Goal: Information Seeking & Learning: Learn about a topic

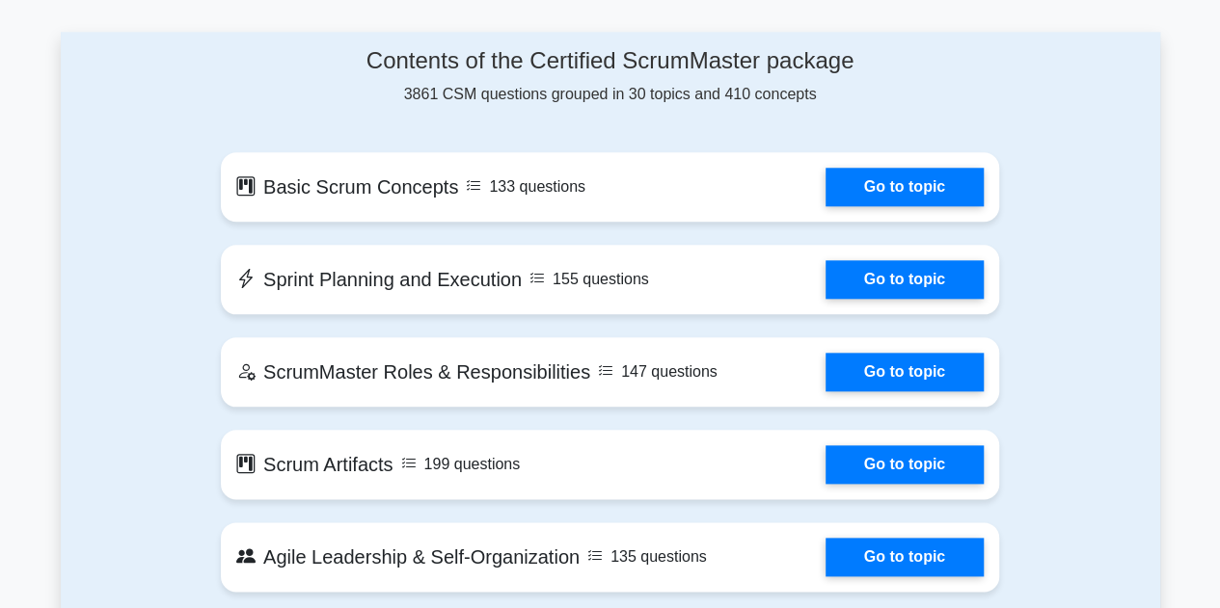
scroll to position [926, 0]
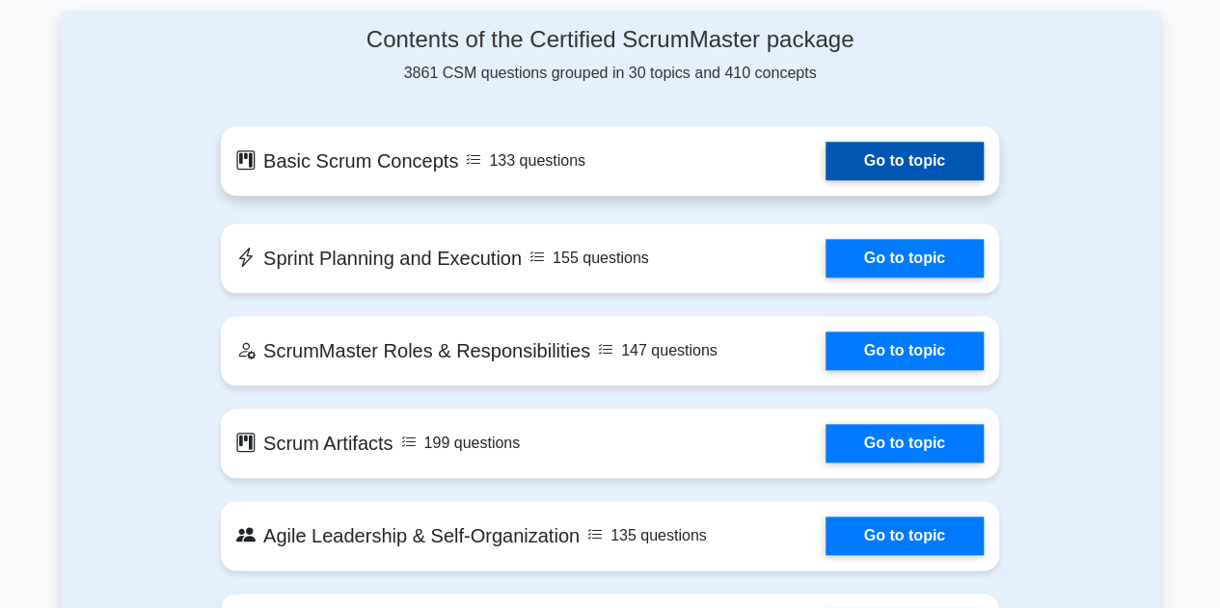
click at [899, 161] on link "Go to topic" at bounding box center [904, 161] width 158 height 39
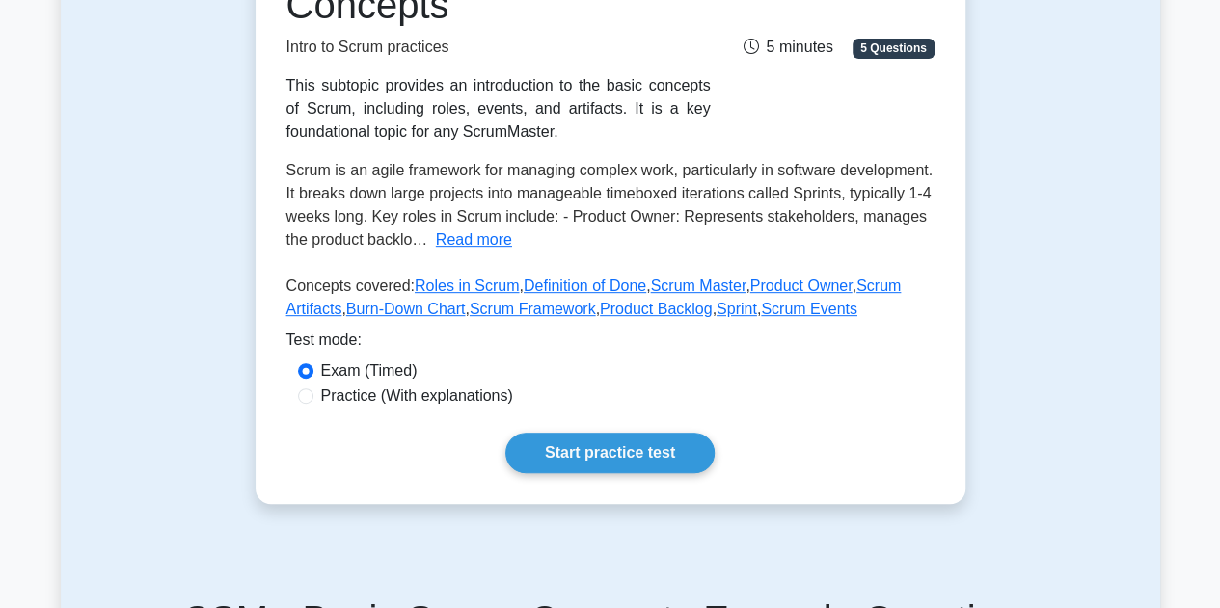
scroll to position [339, 0]
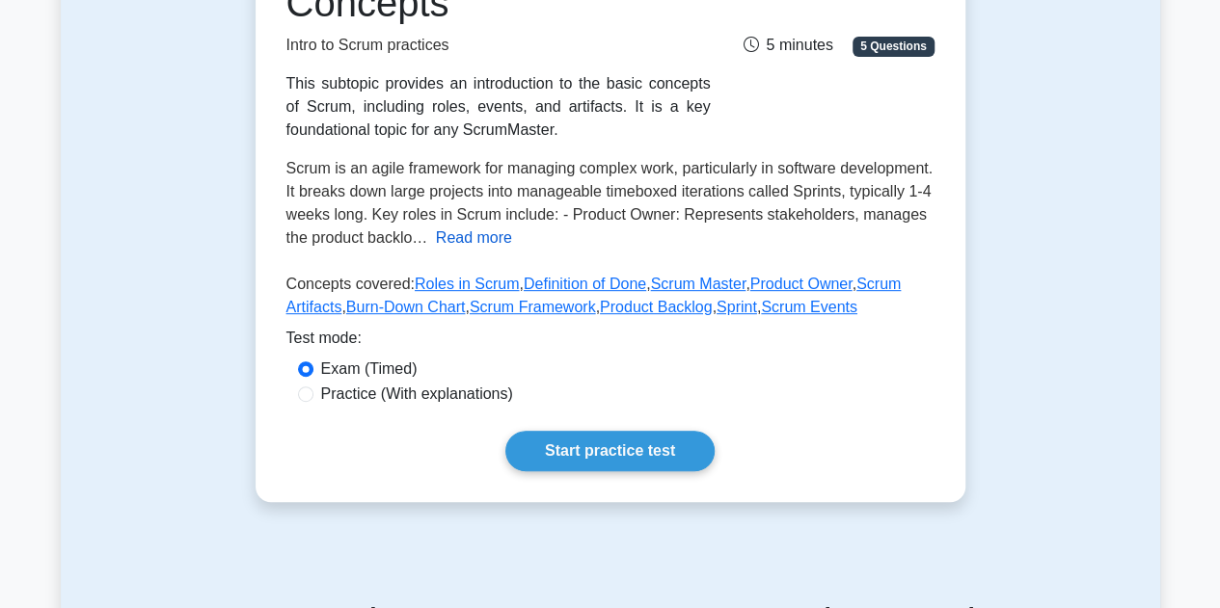
click at [470, 240] on button "Read more" at bounding box center [474, 238] width 76 height 23
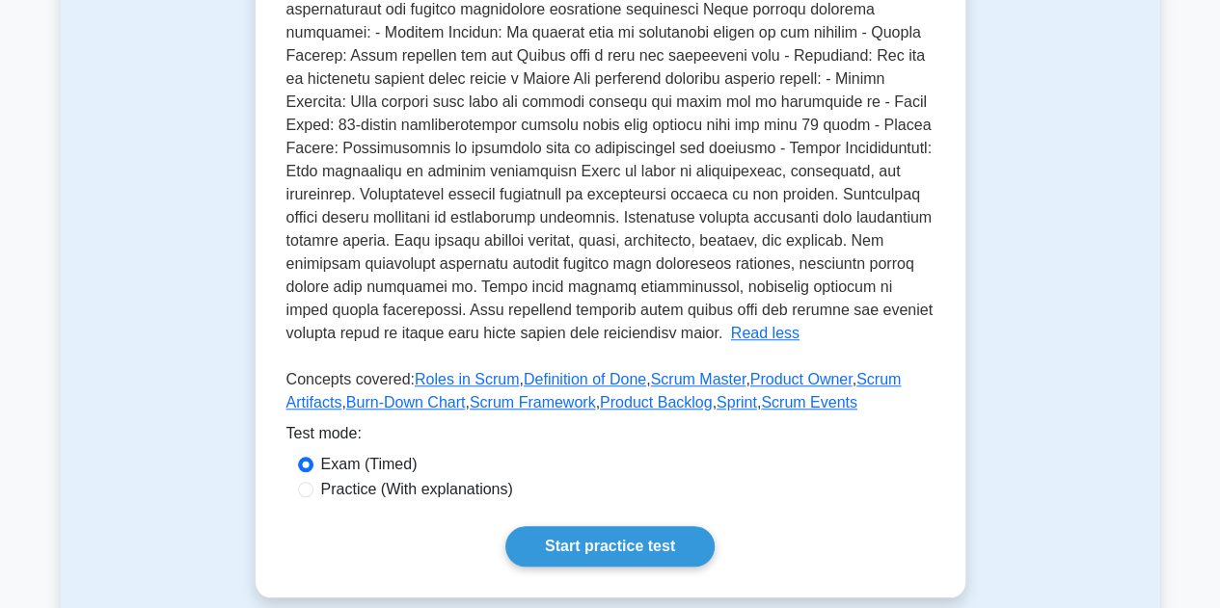
scroll to position [627, 0]
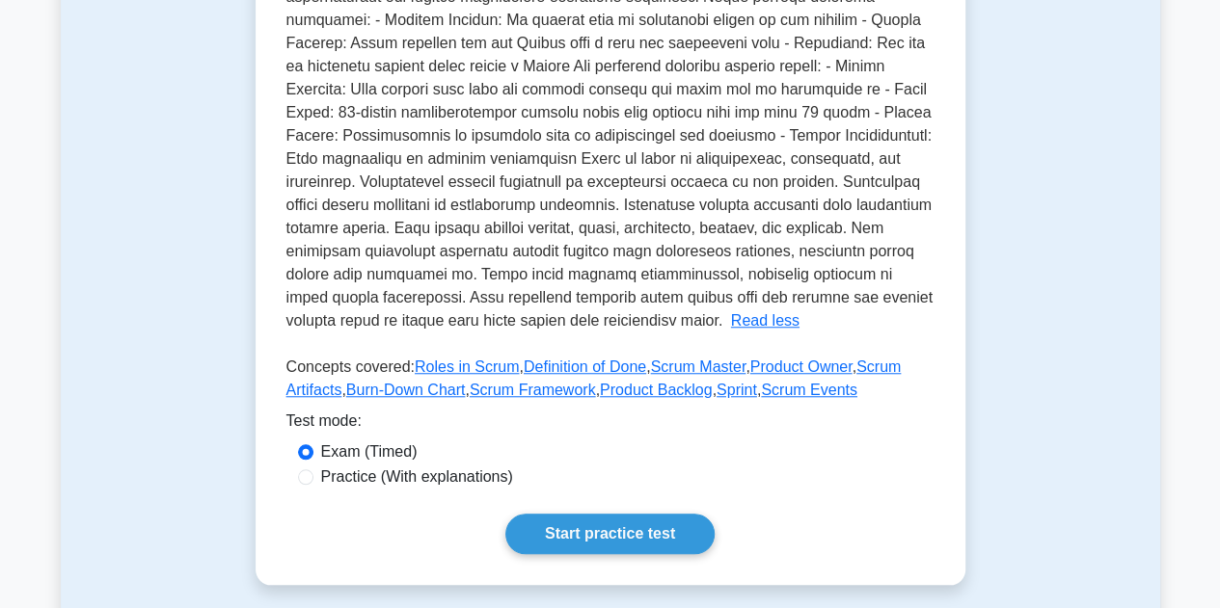
click at [461, 474] on label "Practice (With explanations)" at bounding box center [417, 477] width 192 height 23
click at [313, 474] on input "Practice (With explanations)" at bounding box center [305, 477] width 15 height 15
radio input "true"
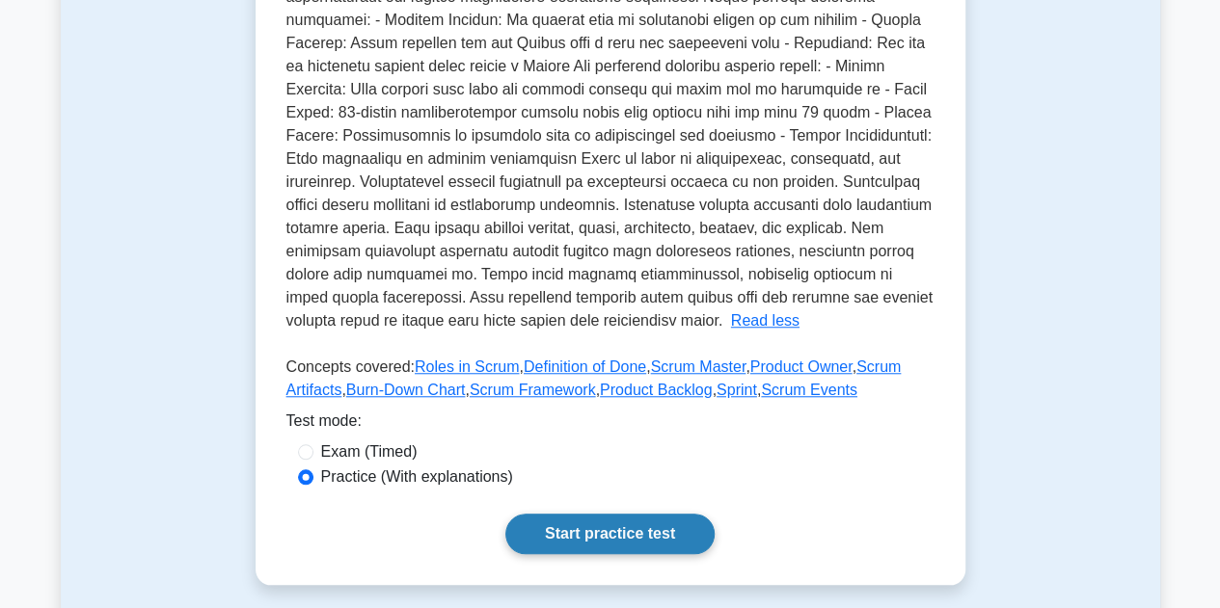
click at [547, 535] on link "Start practice test" at bounding box center [609, 534] width 209 height 40
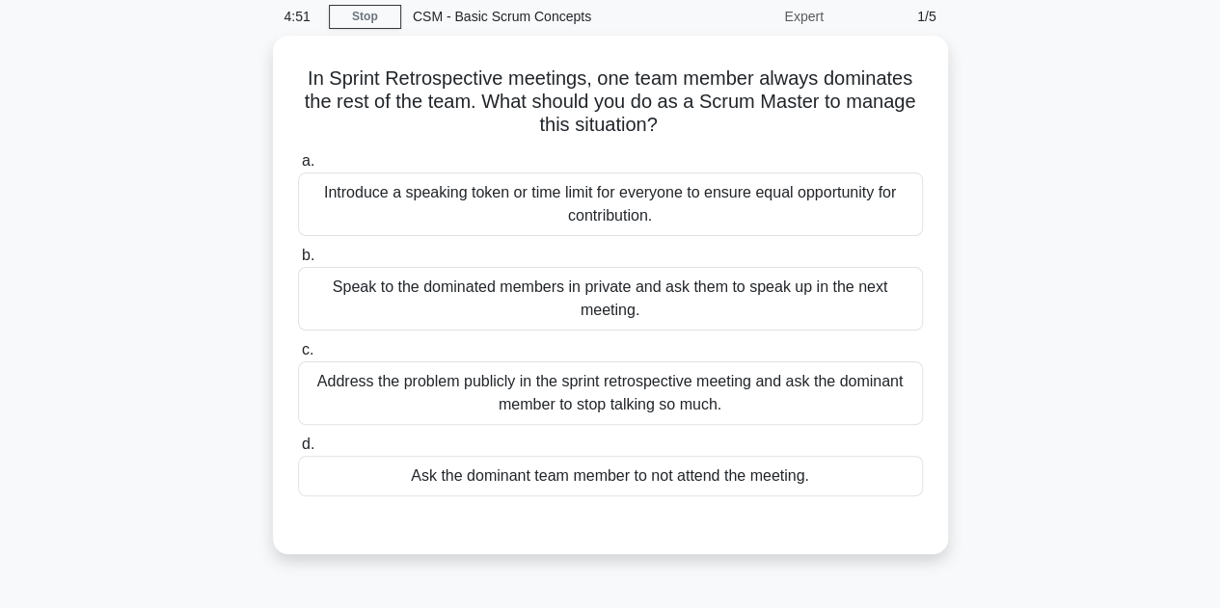
scroll to position [81, 0]
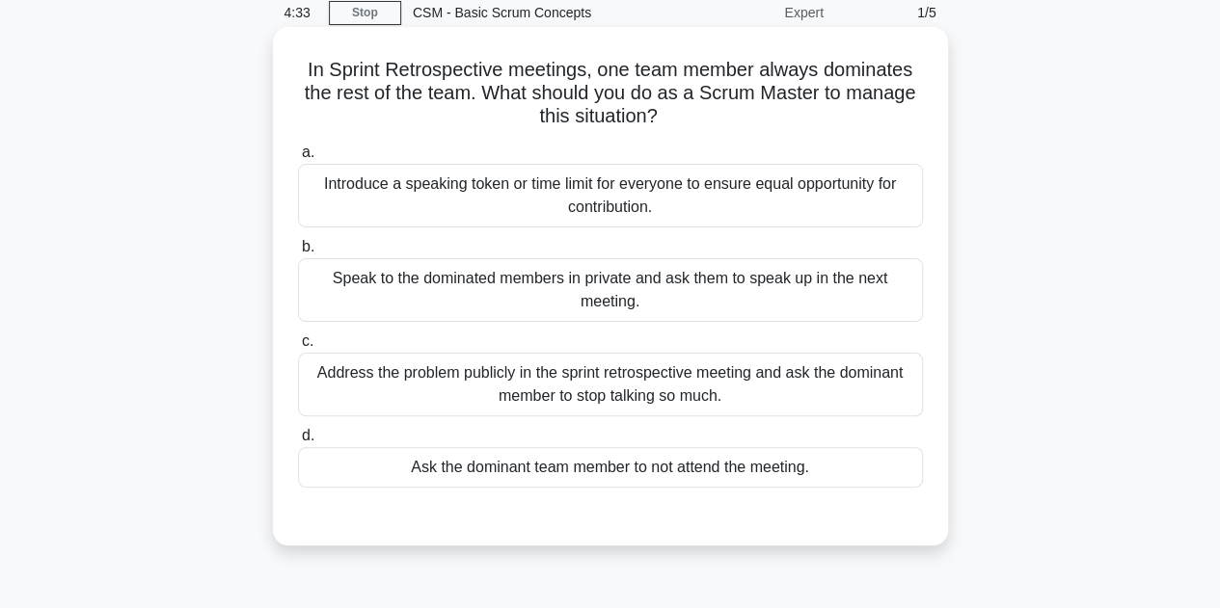
click at [626, 372] on div "Address the problem publicly in the sprint retrospective meeting and ask the do…" at bounding box center [610, 385] width 625 height 64
click at [298, 348] on input "c. Address the problem publicly in the sprint retrospective meeting and ask the…" at bounding box center [298, 342] width 0 height 13
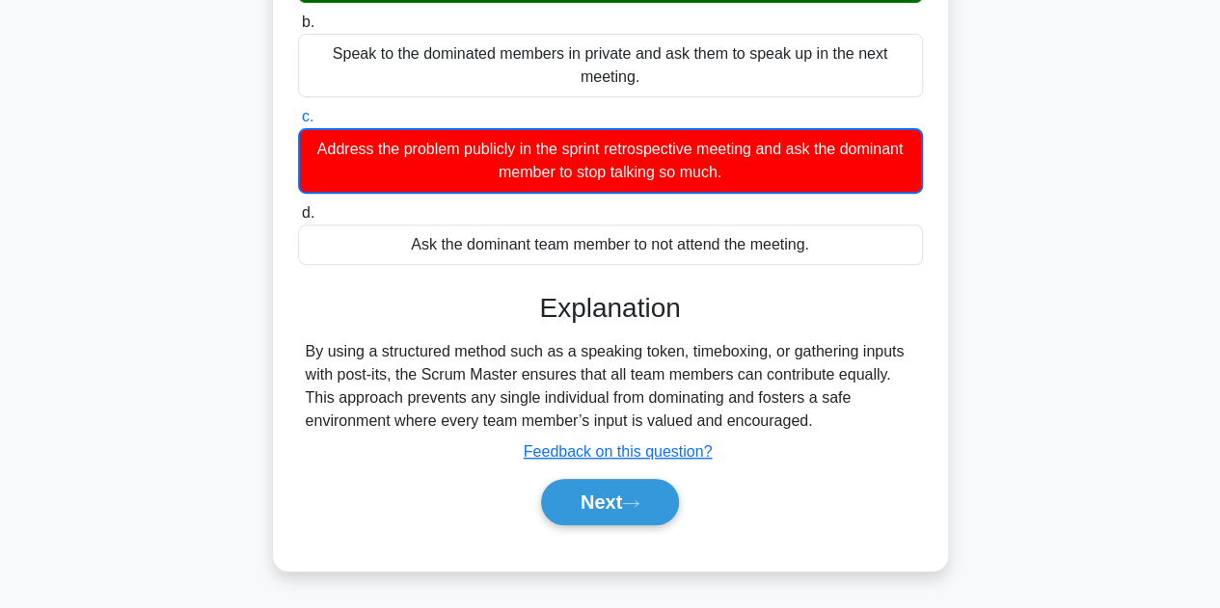
scroll to position [315, 0]
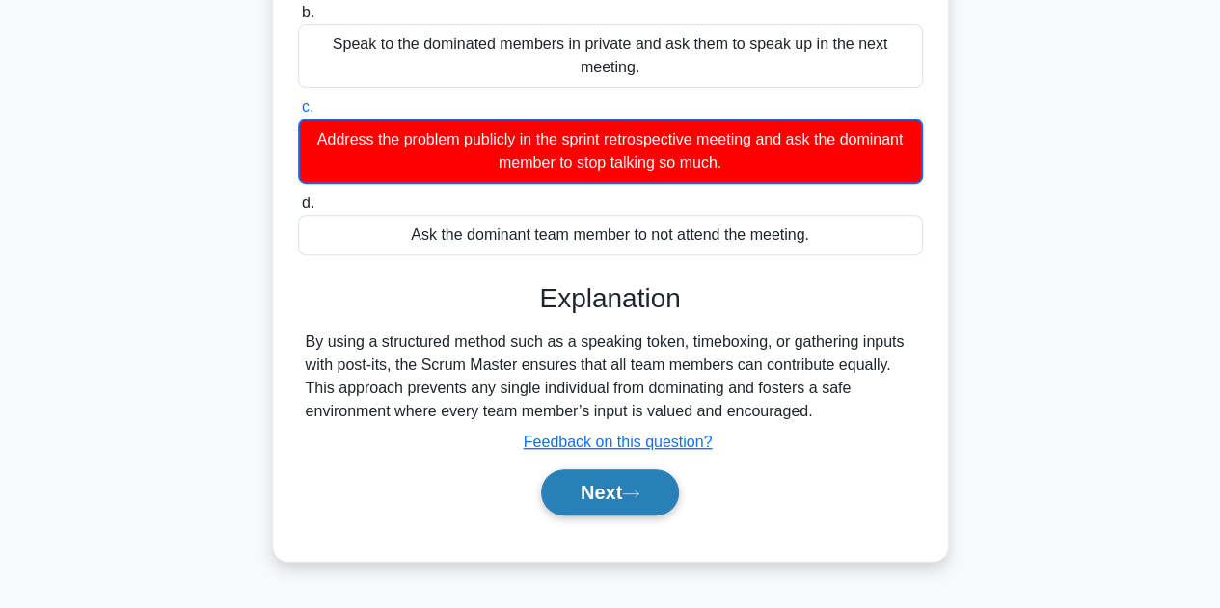
click at [592, 491] on button "Next" at bounding box center [610, 493] width 138 height 46
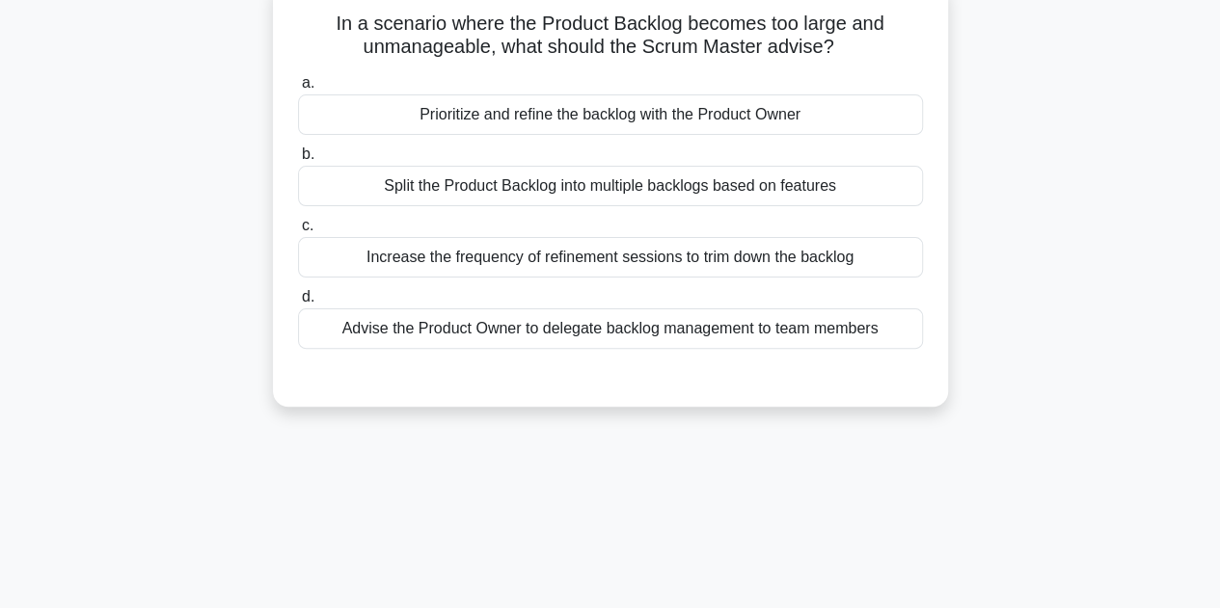
scroll to position [61, 0]
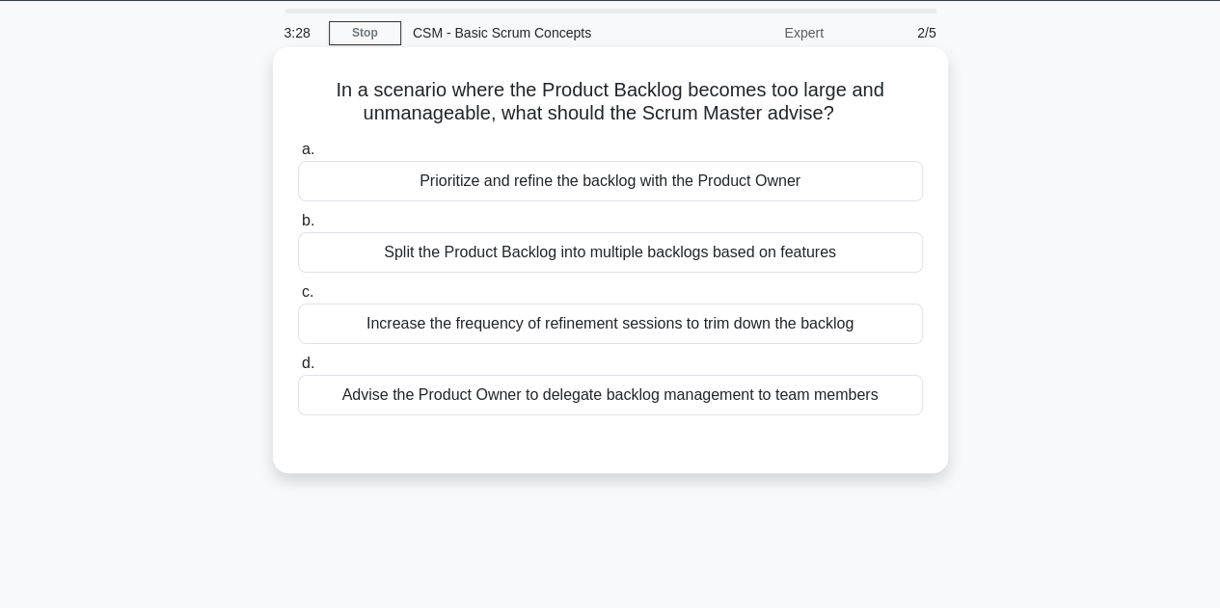
click at [520, 180] on div "Prioritize and refine the backlog with the Product Owner" at bounding box center [610, 181] width 625 height 40
click at [298, 156] on input "a. Prioritize and refine the backlog with the Product Owner" at bounding box center [298, 150] width 0 height 13
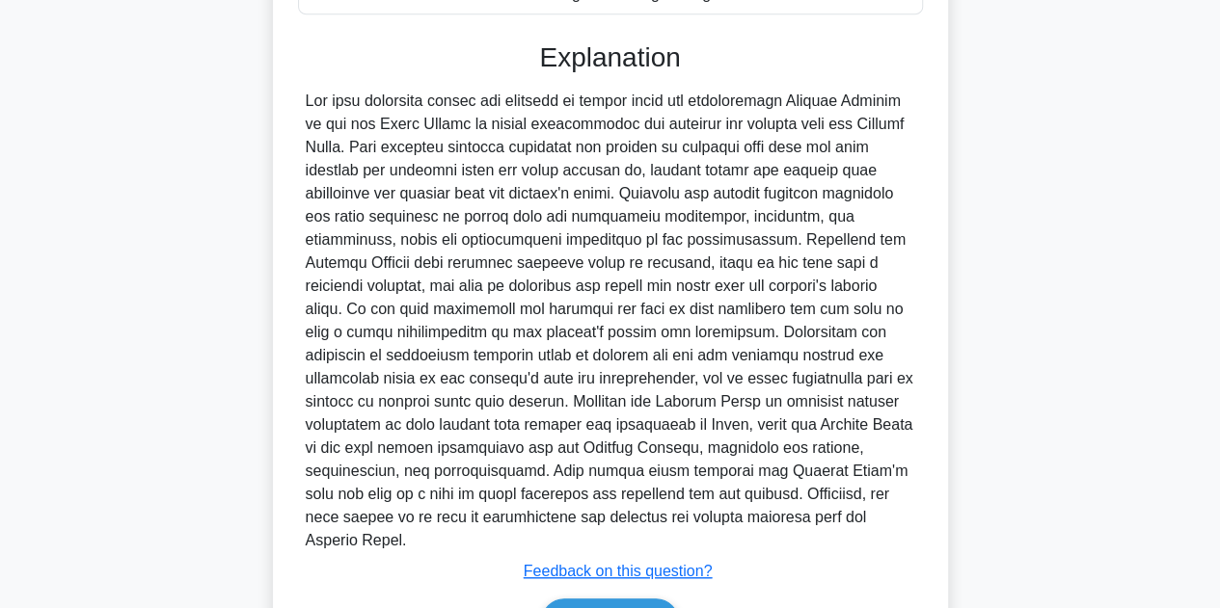
scroll to position [468, 0]
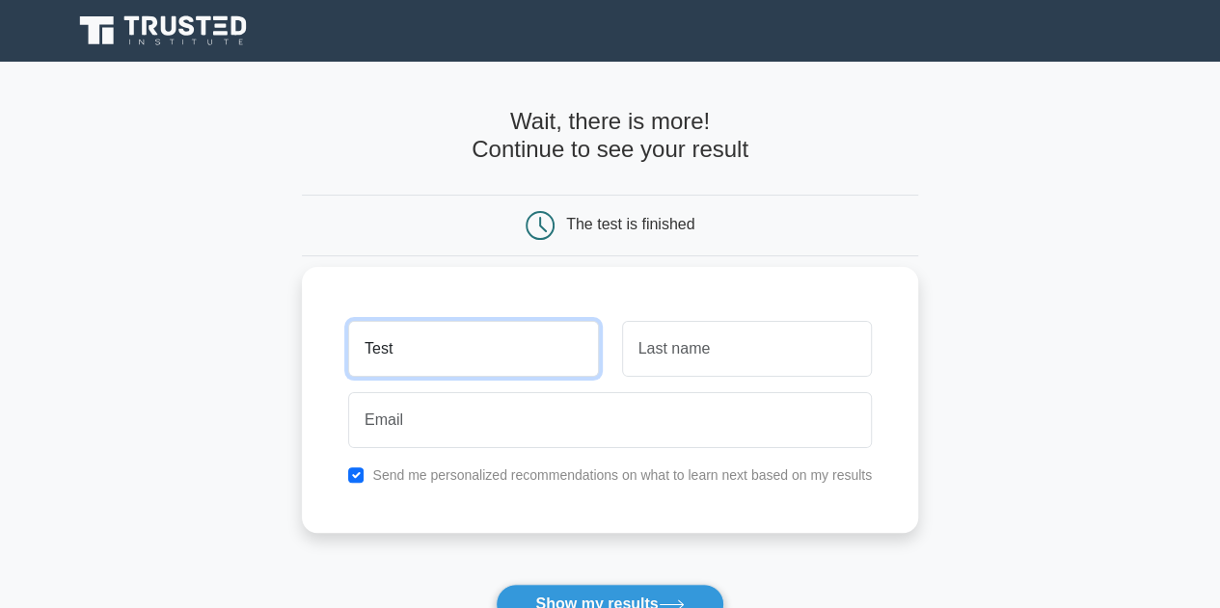
type input "Test"
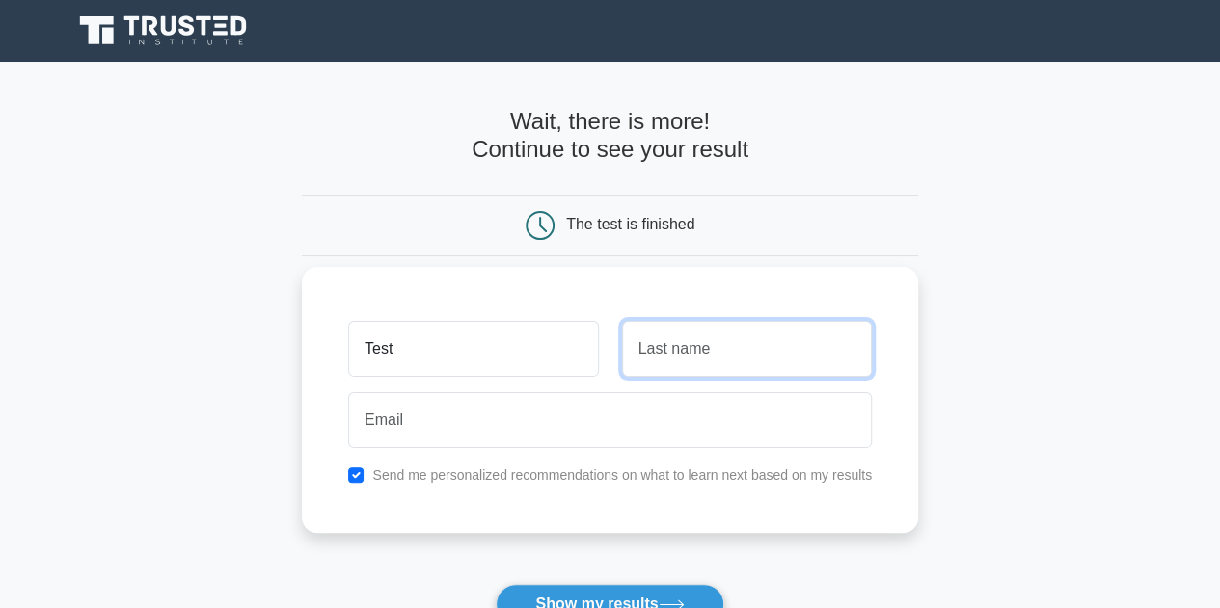
click at [723, 357] on input "text" at bounding box center [747, 349] width 250 height 56
type input "Test1"
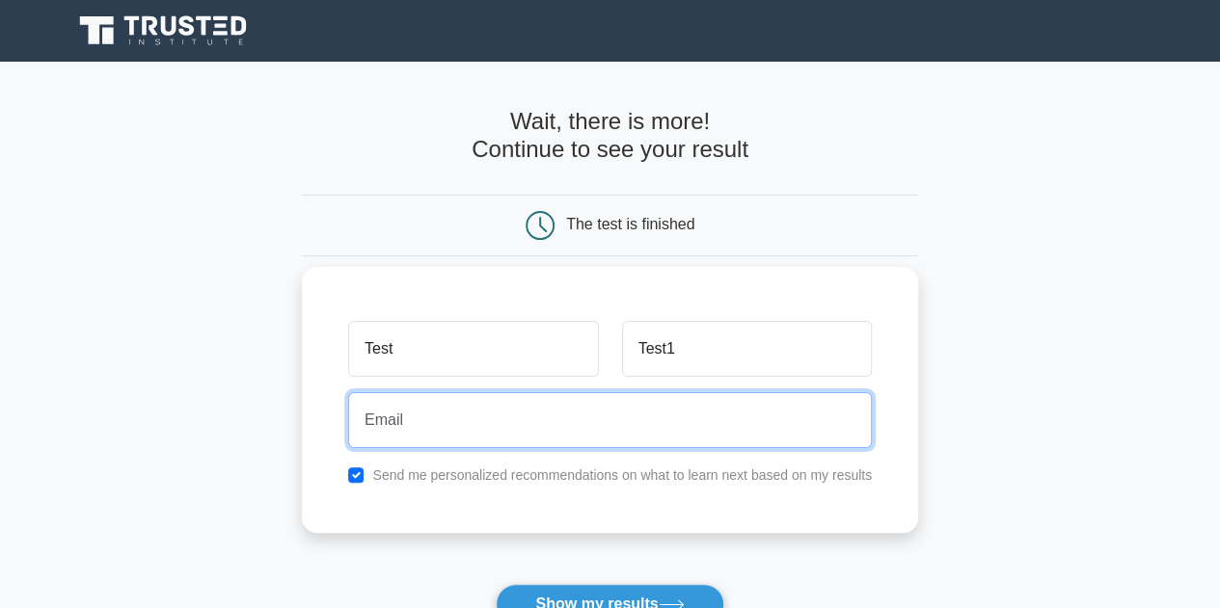
click at [596, 408] on input "email" at bounding box center [610, 420] width 524 height 56
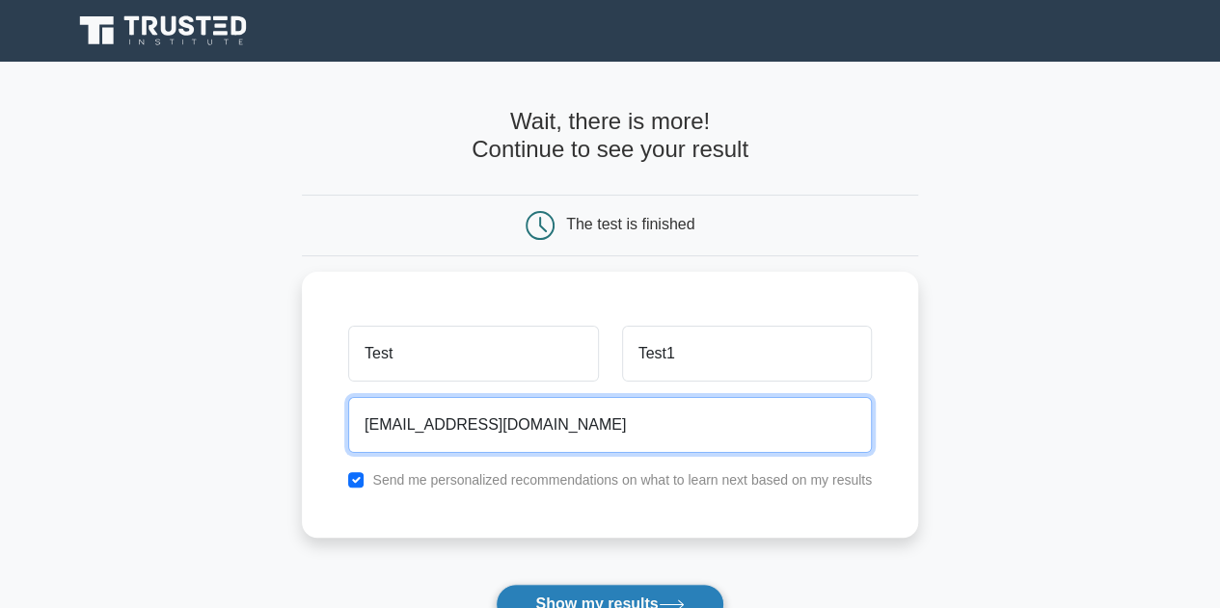
type input "[EMAIL_ADDRESS][DOMAIN_NAME]"
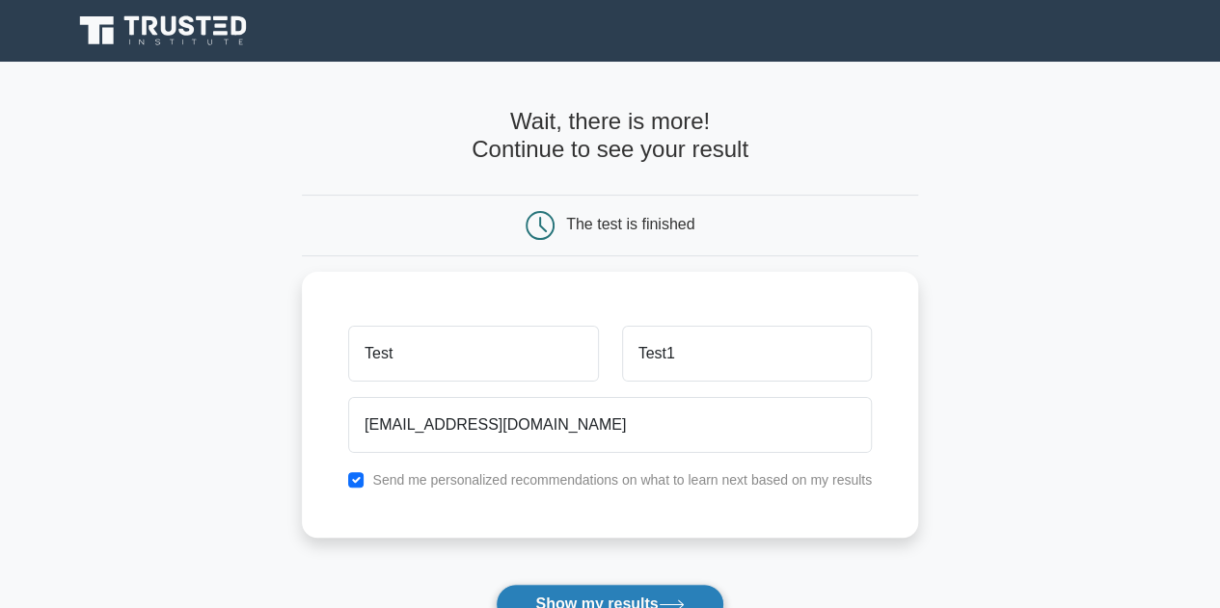
click at [534, 599] on button "Show my results" at bounding box center [610, 604] width 228 height 40
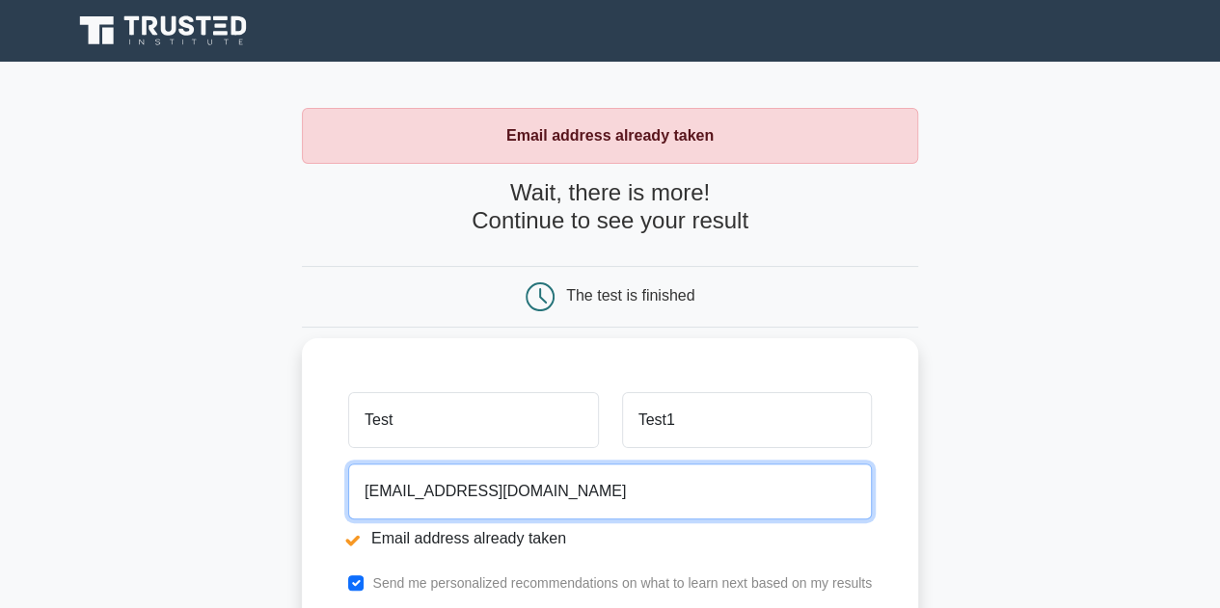
click at [430, 500] on input "rakshi01@gmail.com" at bounding box center [610, 492] width 524 height 56
click at [422, 502] on input "rakshi01@gmail.com" at bounding box center [610, 492] width 524 height 56
type input "msrakshith09@gmail.com"
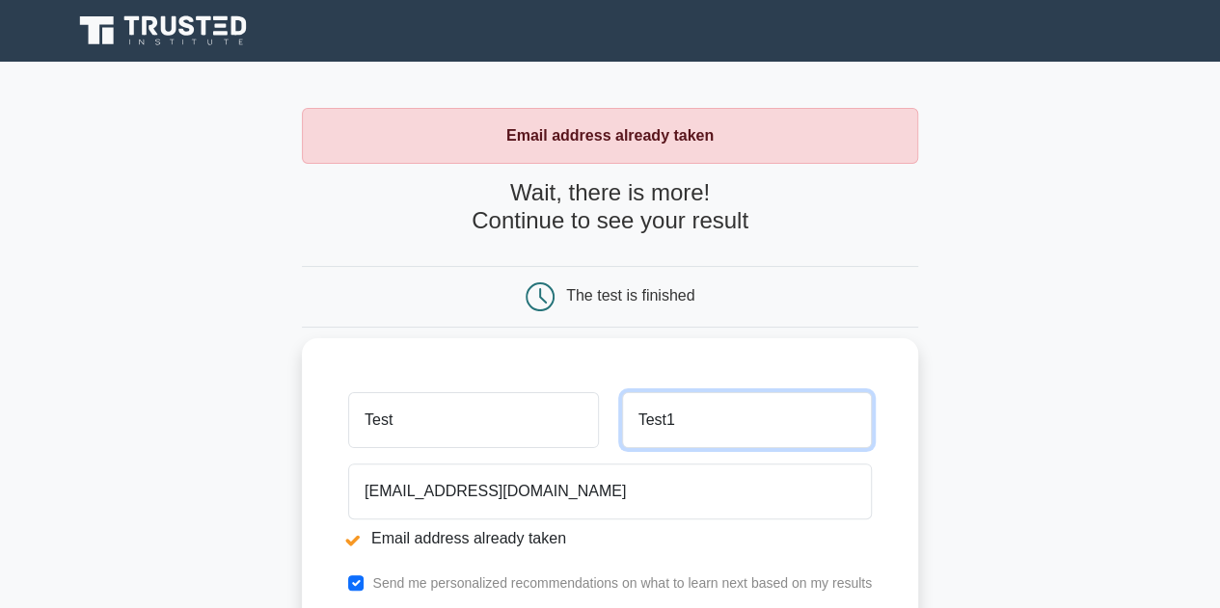
click at [700, 422] on input "Test1" at bounding box center [747, 420] width 250 height 56
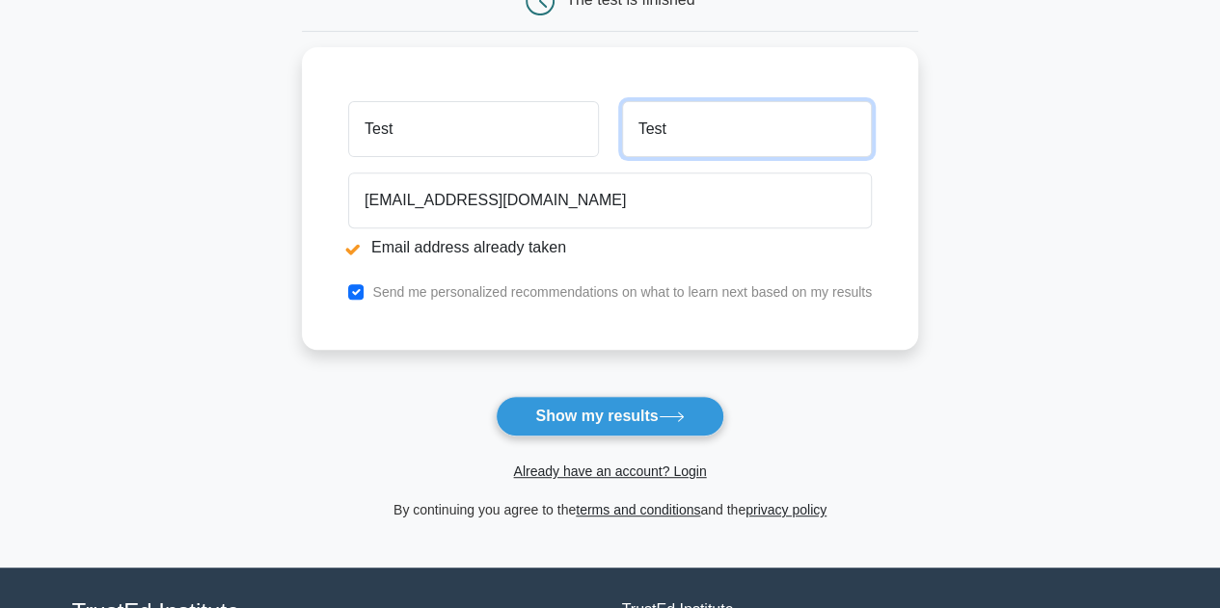
scroll to position [299, 0]
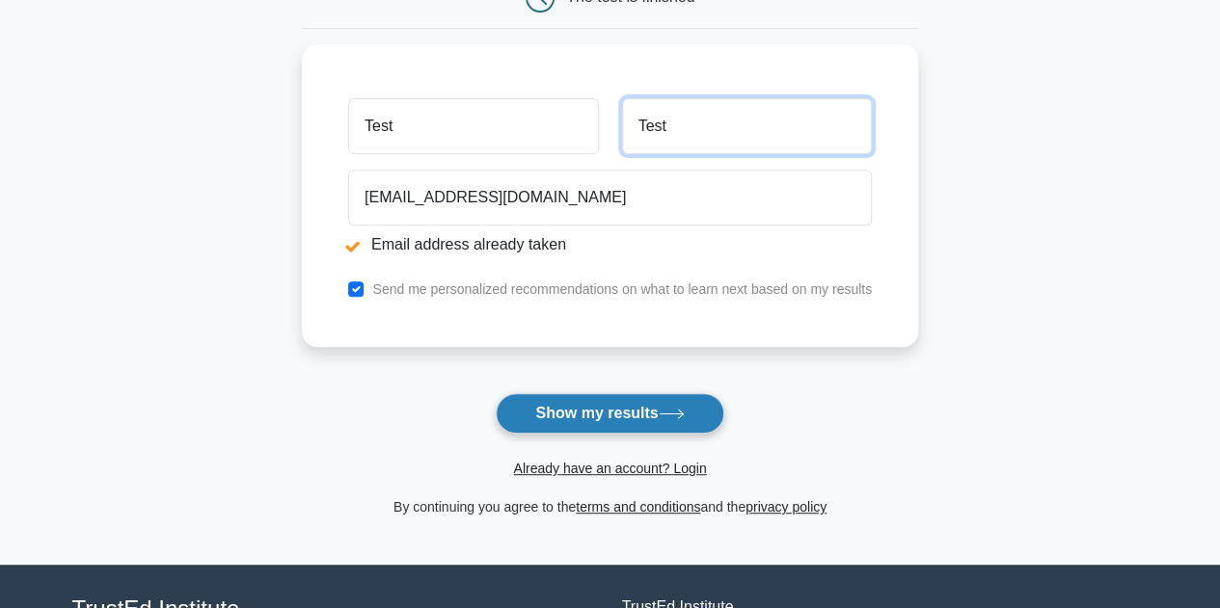
type input "Test"
click at [532, 407] on button "Show my results" at bounding box center [610, 413] width 228 height 40
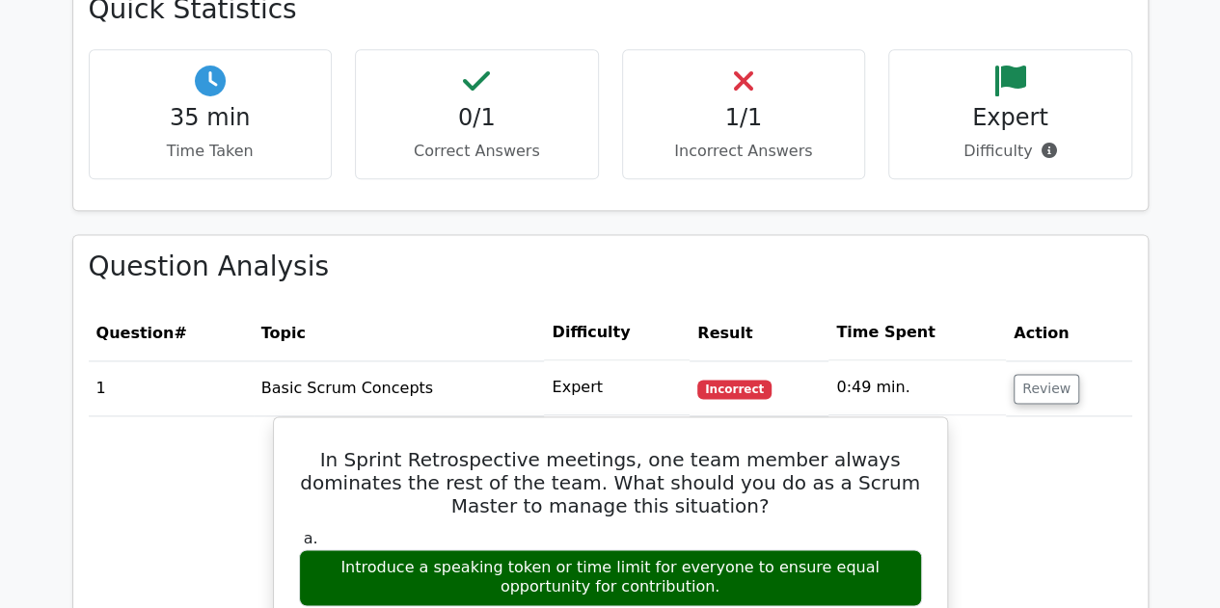
scroll to position [1163, 0]
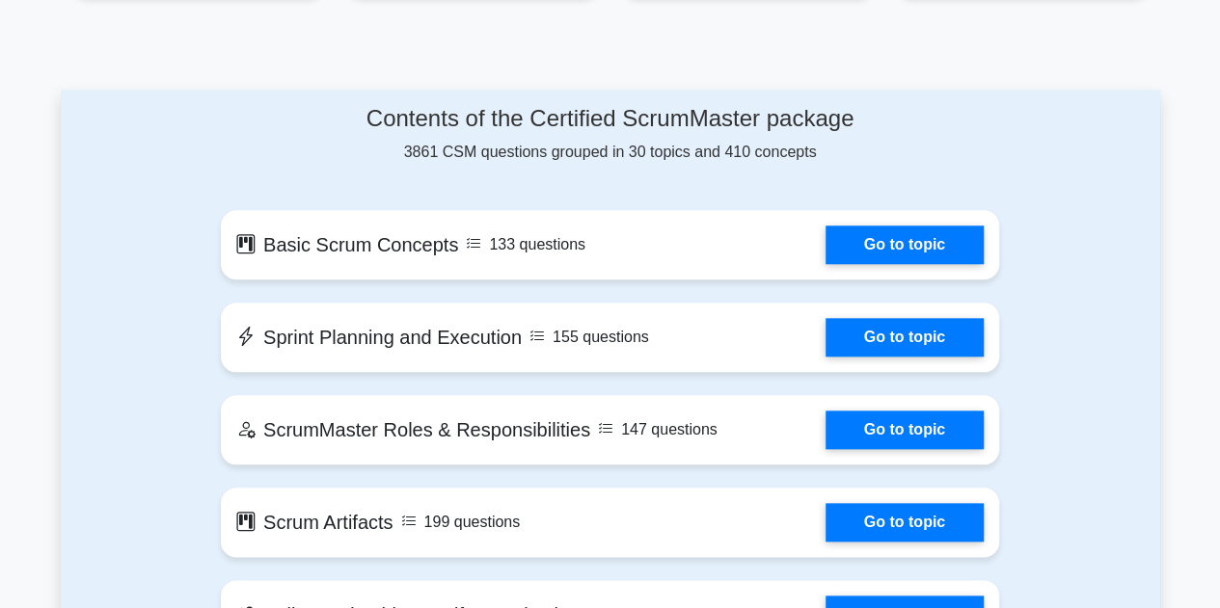
scroll to position [1008, 0]
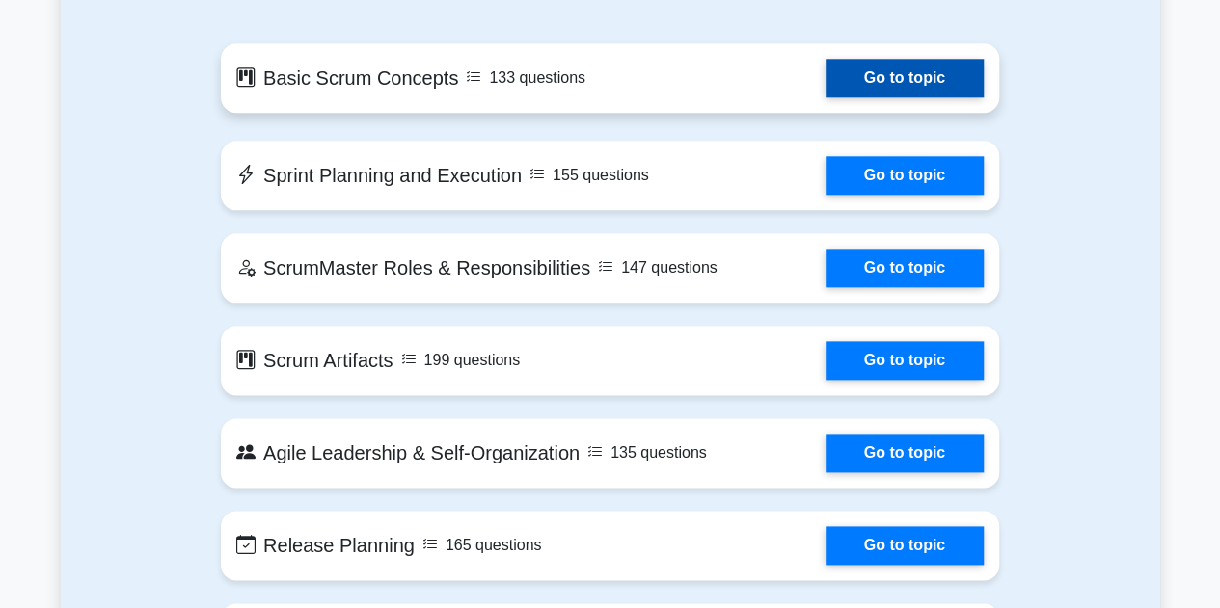
click at [935, 89] on link "Go to topic" at bounding box center [904, 78] width 158 height 39
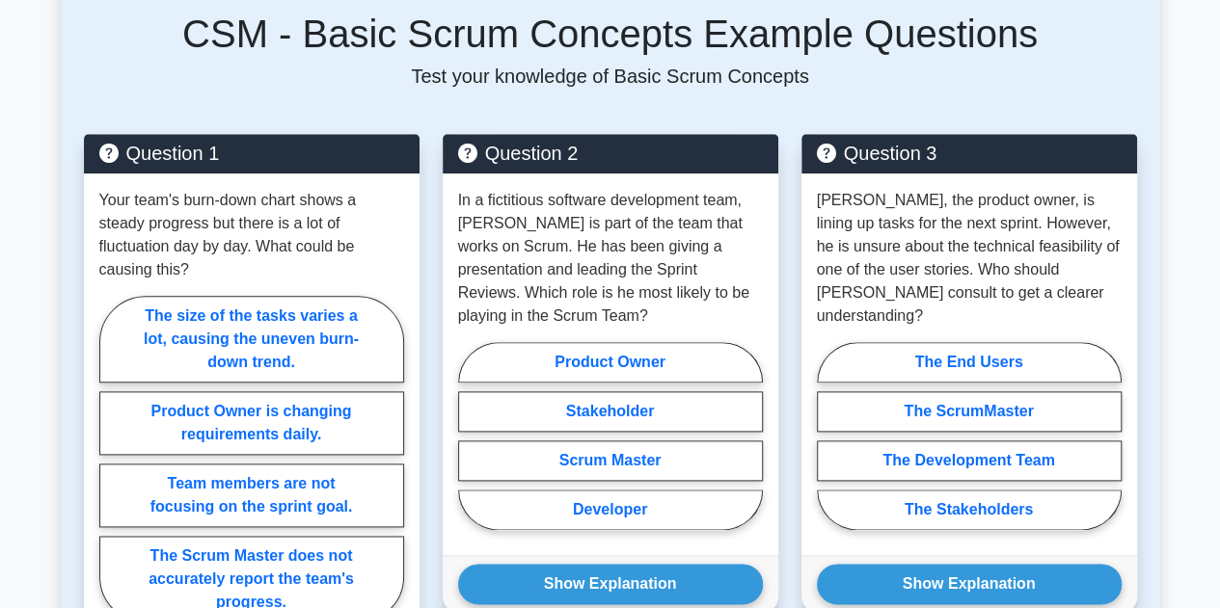
scroll to position [962, 0]
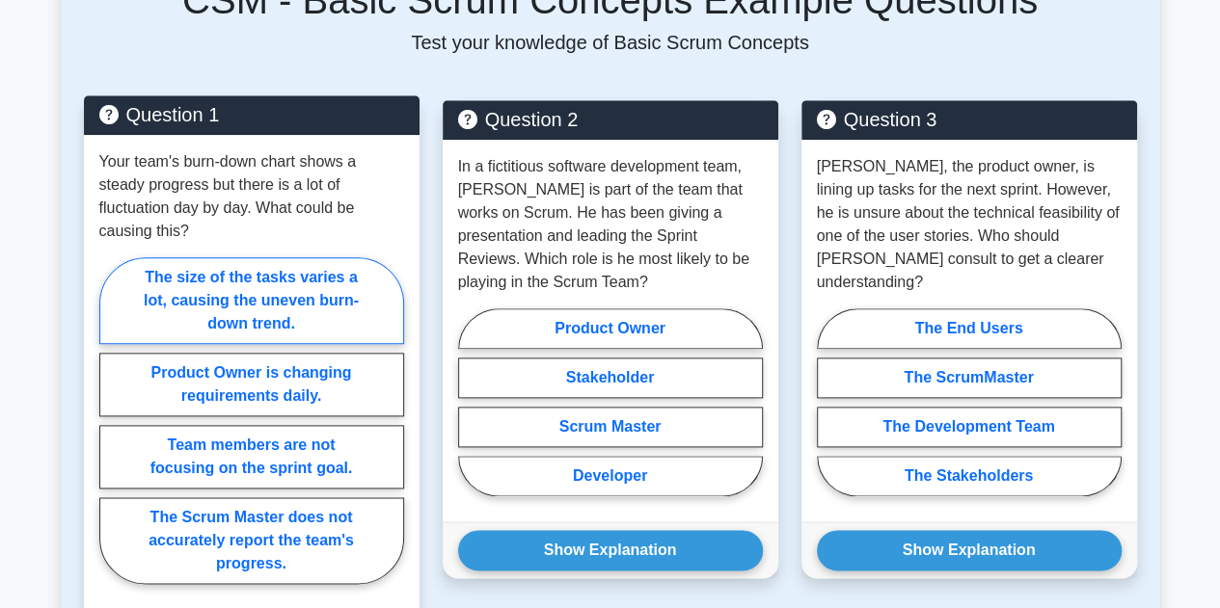
click at [307, 280] on label "The size of the tasks varies a lot, causing the uneven burn-down trend." at bounding box center [251, 300] width 305 height 87
click at [112, 420] on input "The size of the tasks varies a lot, causing the uneven burn-down trend." at bounding box center [105, 426] width 13 height 13
radio input "true"
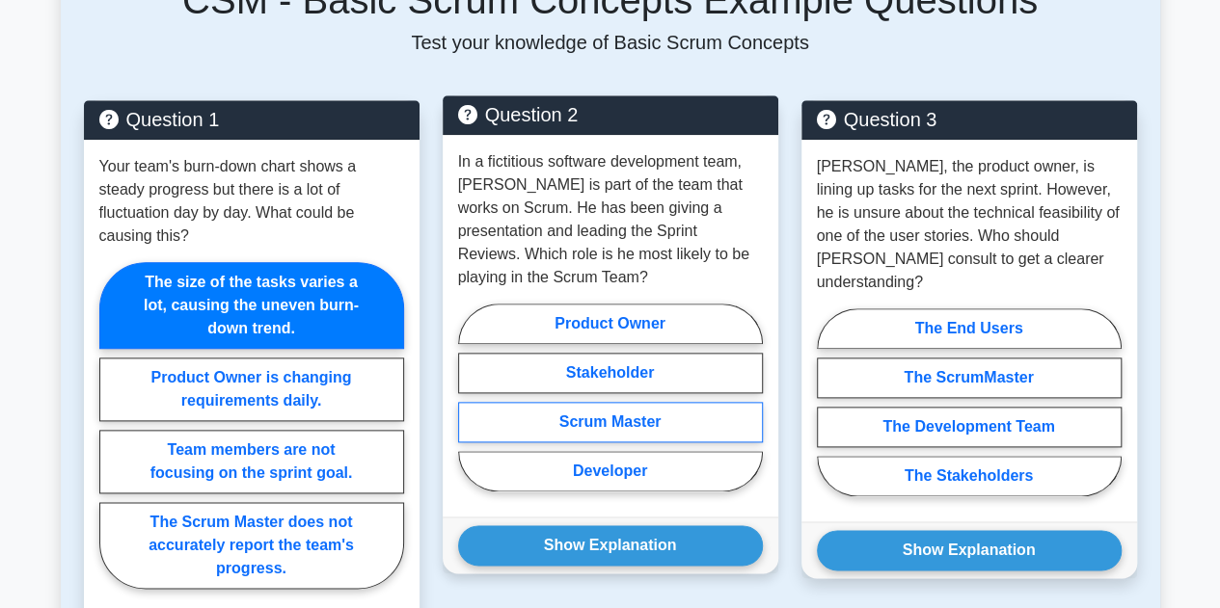
click at [619, 427] on label "Scrum Master" at bounding box center [610, 422] width 305 height 40
click at [470, 410] on input "Scrum Master" at bounding box center [464, 403] width 13 height 13
radio input "true"
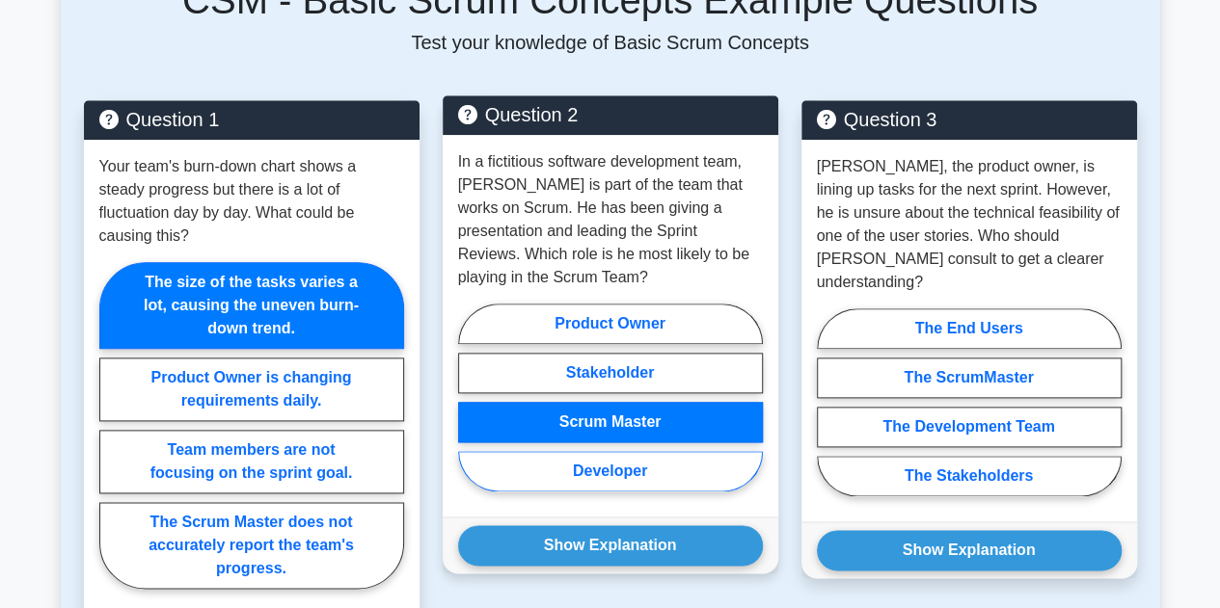
click at [640, 473] on label "Developer" at bounding box center [610, 471] width 305 height 40
click at [470, 410] on input "Developer" at bounding box center [464, 403] width 13 height 13
radio input "true"
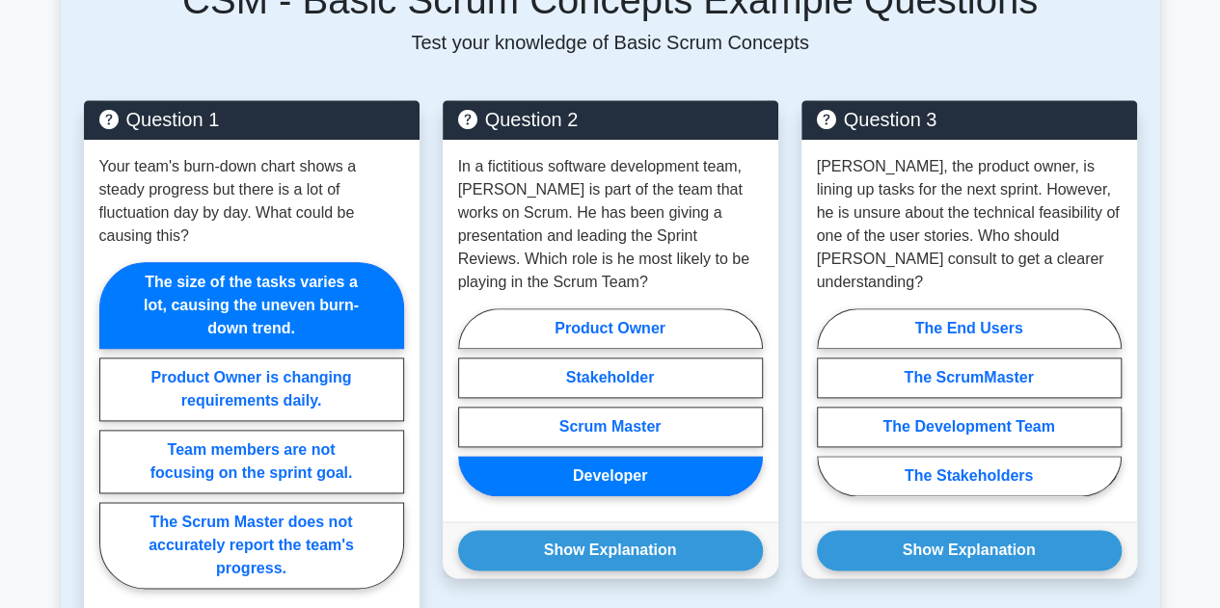
click at [1, 282] on main "Back to Certified ScrumMaster (CSM) Test Flashcards Basic Scrum Concepts Intro …" at bounding box center [610, 327] width 1220 height 2454
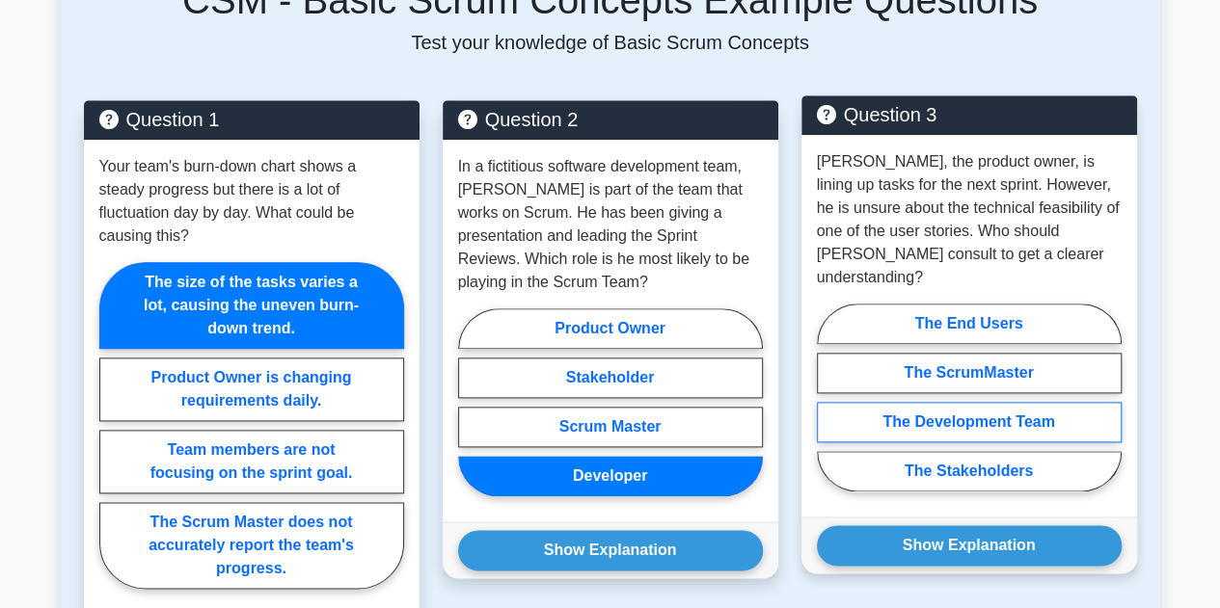
click at [1014, 402] on label "The Development Team" at bounding box center [969, 422] width 305 height 40
click at [829, 397] on input "The Development Team" at bounding box center [823, 403] width 13 height 13
radio input "true"
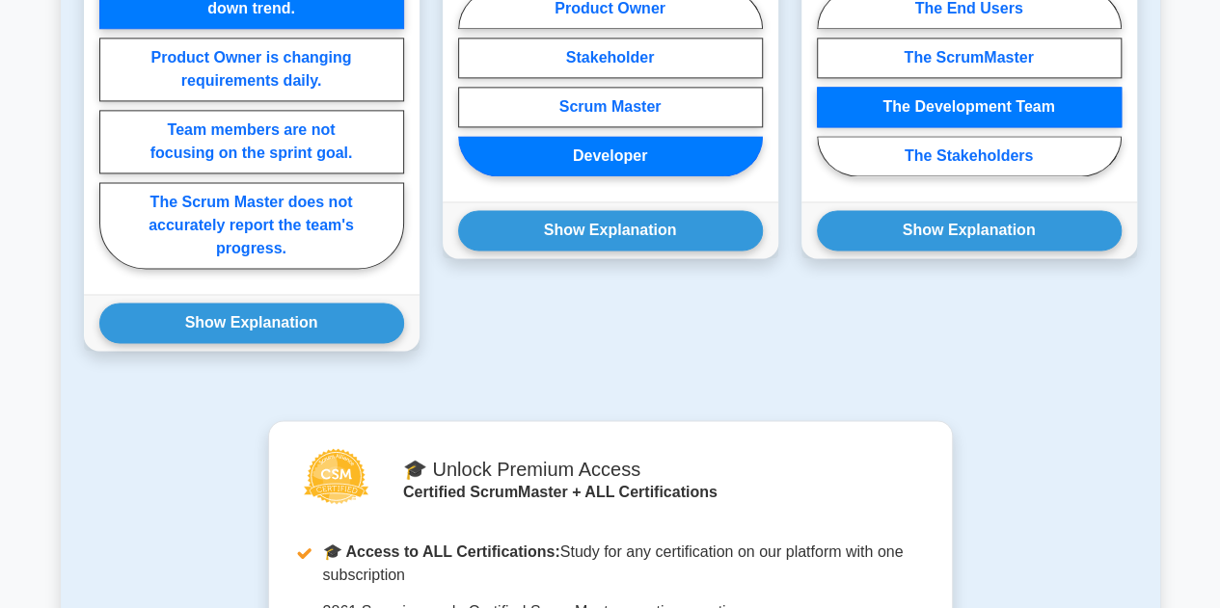
scroll to position [1273, 0]
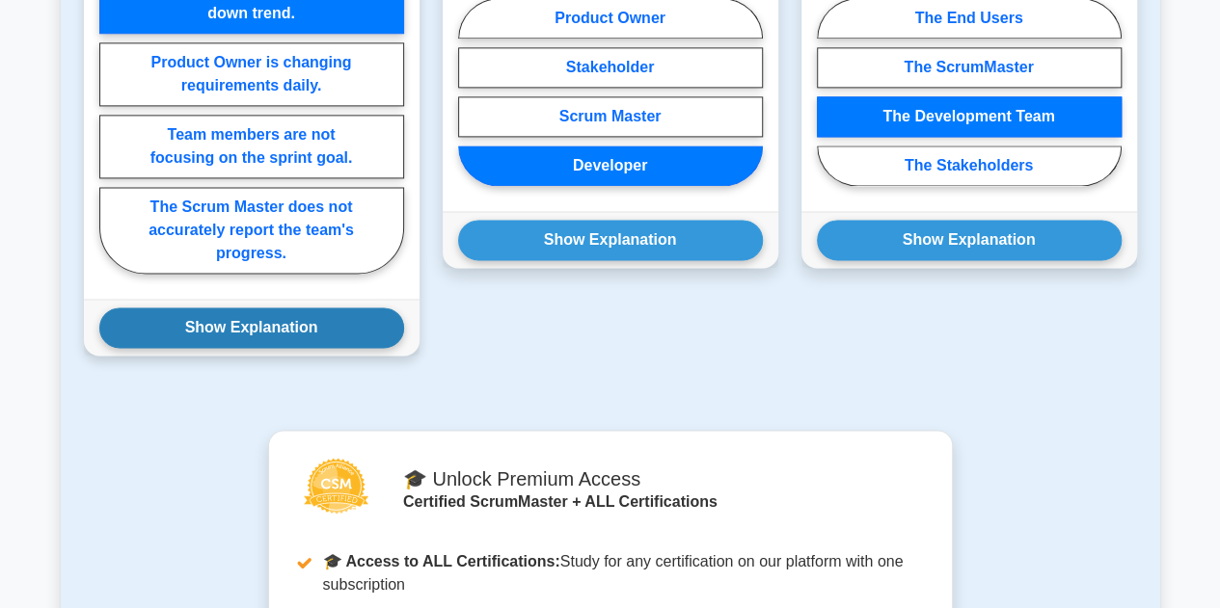
click at [191, 308] on button "Show Explanation" at bounding box center [251, 328] width 305 height 40
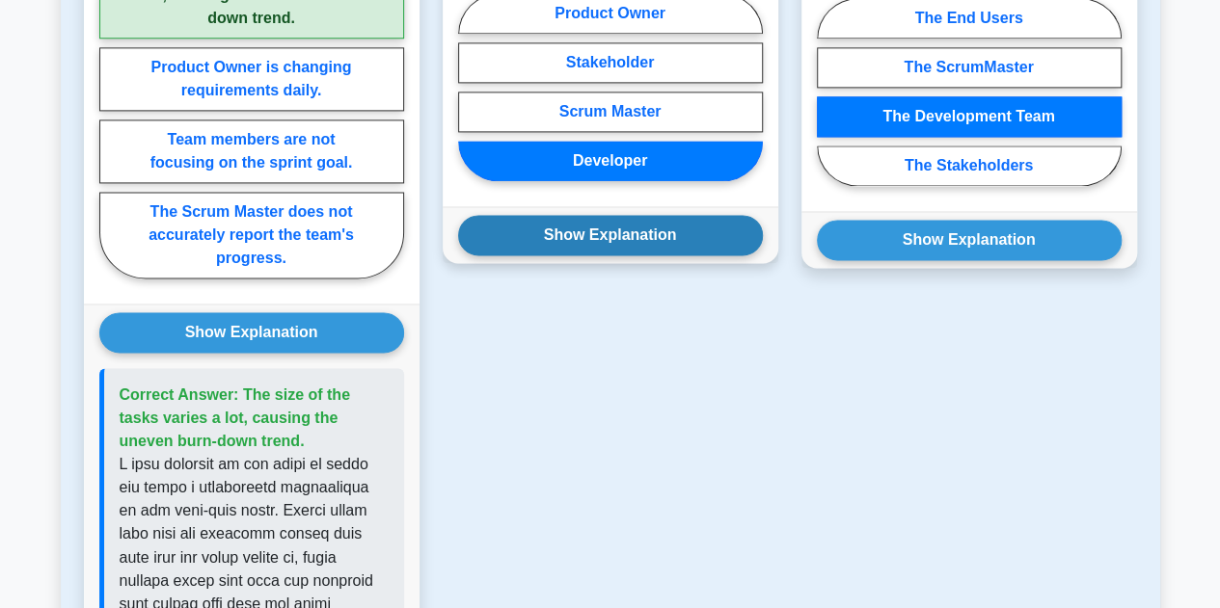
click at [553, 236] on button "Show Explanation" at bounding box center [610, 235] width 305 height 40
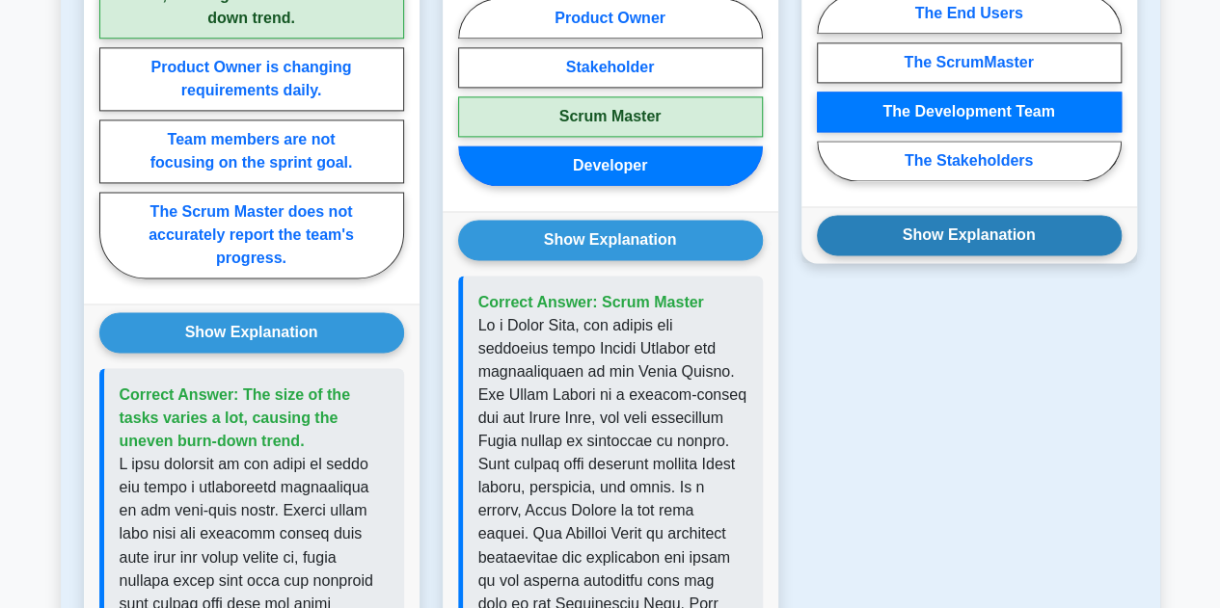
click at [920, 215] on button "Show Explanation" at bounding box center [969, 235] width 305 height 40
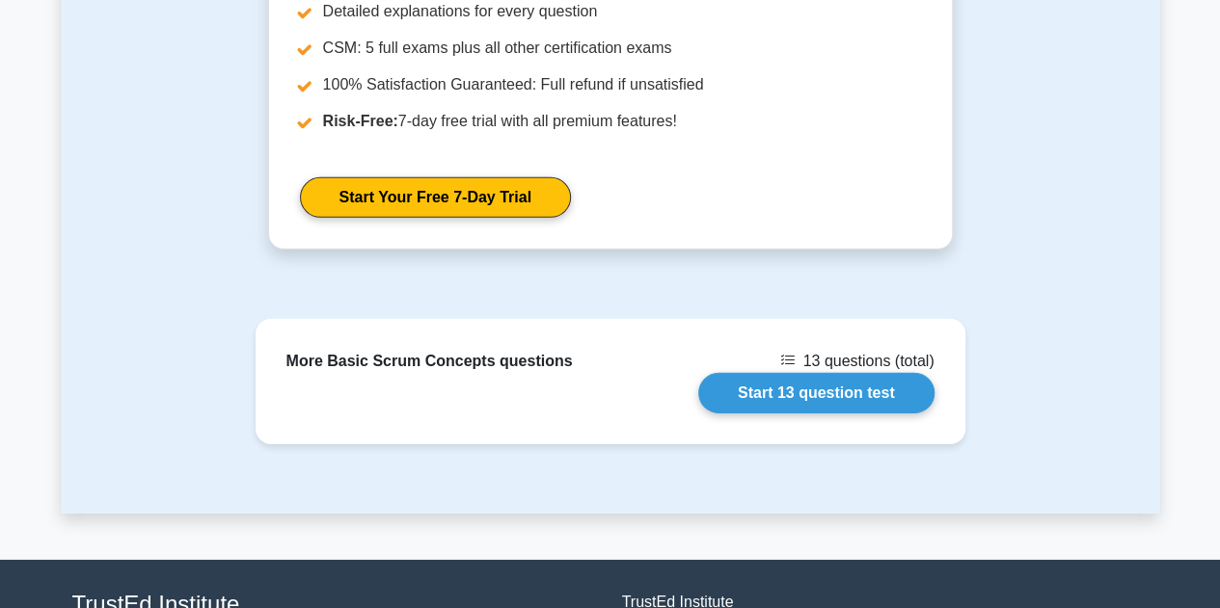
scroll to position [2946, 0]
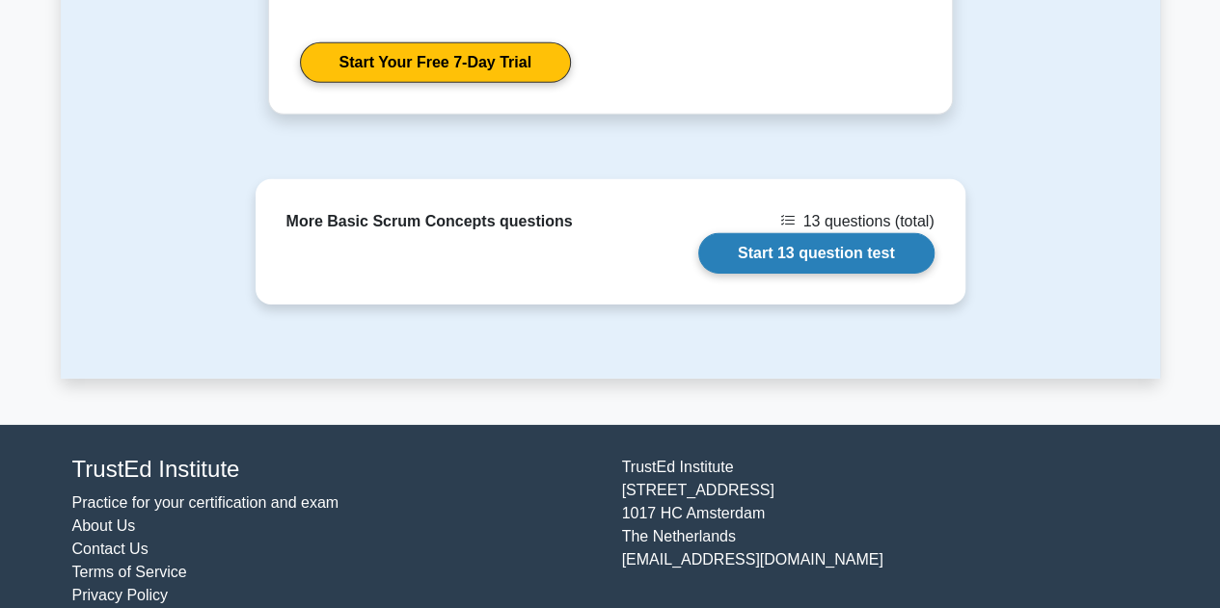
click at [801, 233] on link "Start 13 question test" at bounding box center [816, 253] width 236 height 40
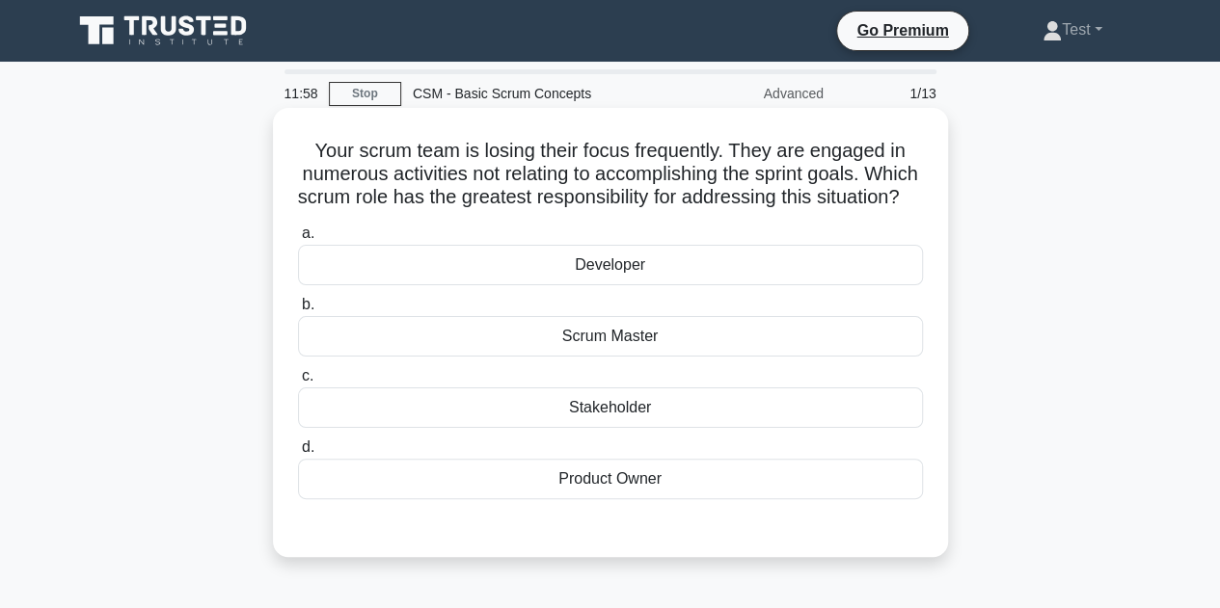
click at [623, 499] on div "Product Owner" at bounding box center [610, 479] width 625 height 40
click at [298, 454] on input "d. Product Owner" at bounding box center [298, 448] width 0 height 13
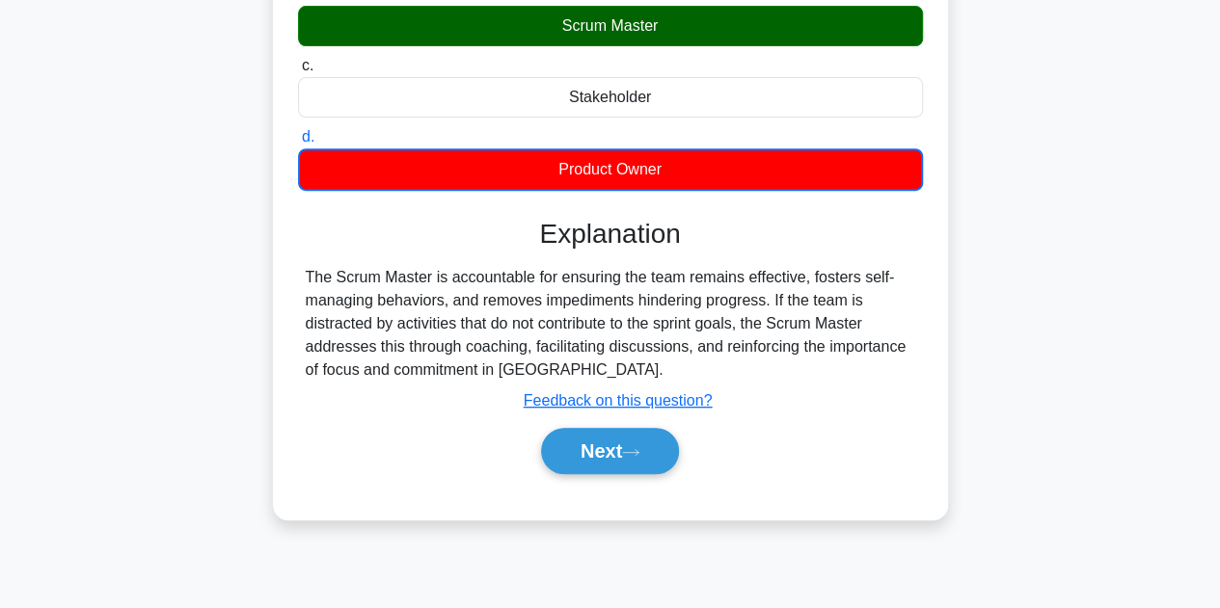
scroll to position [318, 0]
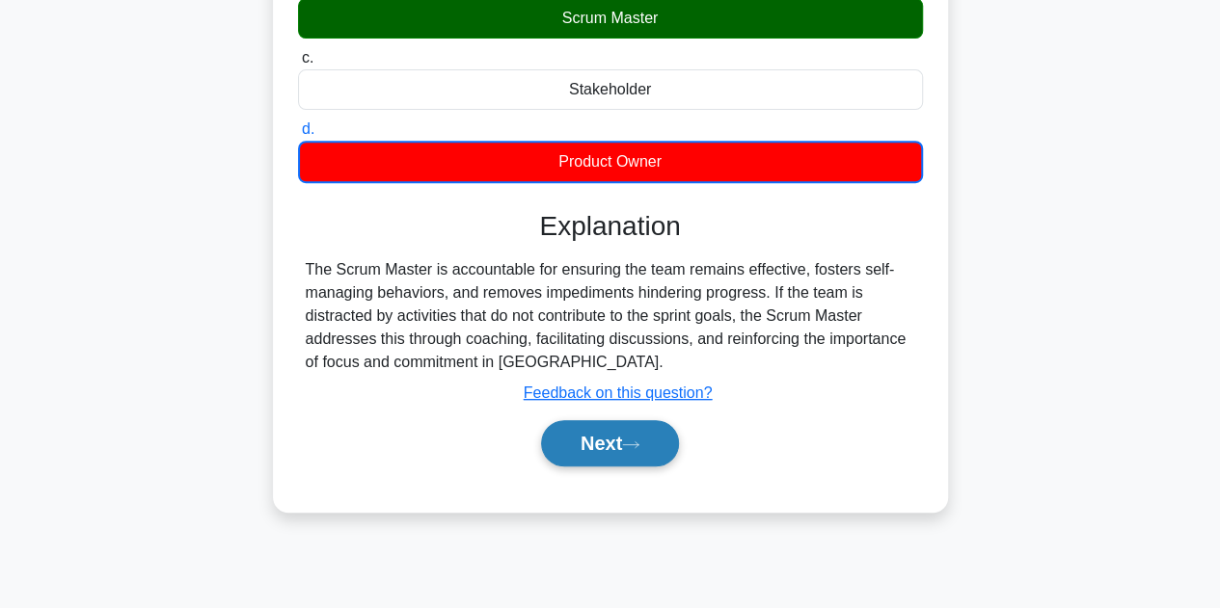
click at [590, 467] on button "Next" at bounding box center [610, 443] width 138 height 46
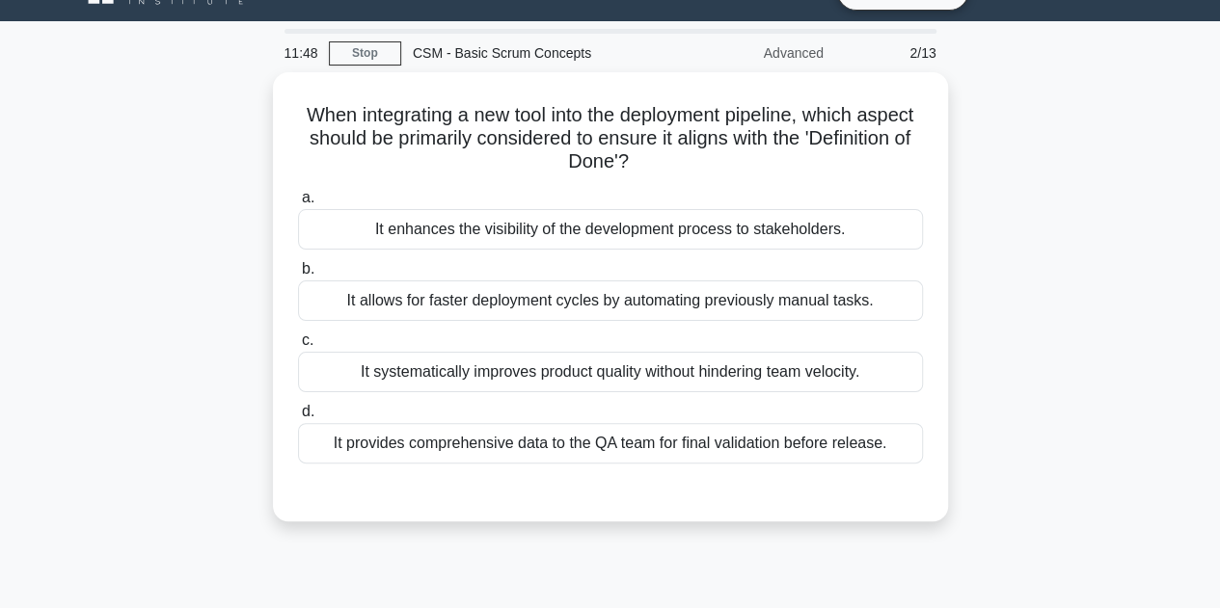
scroll to position [40, 0]
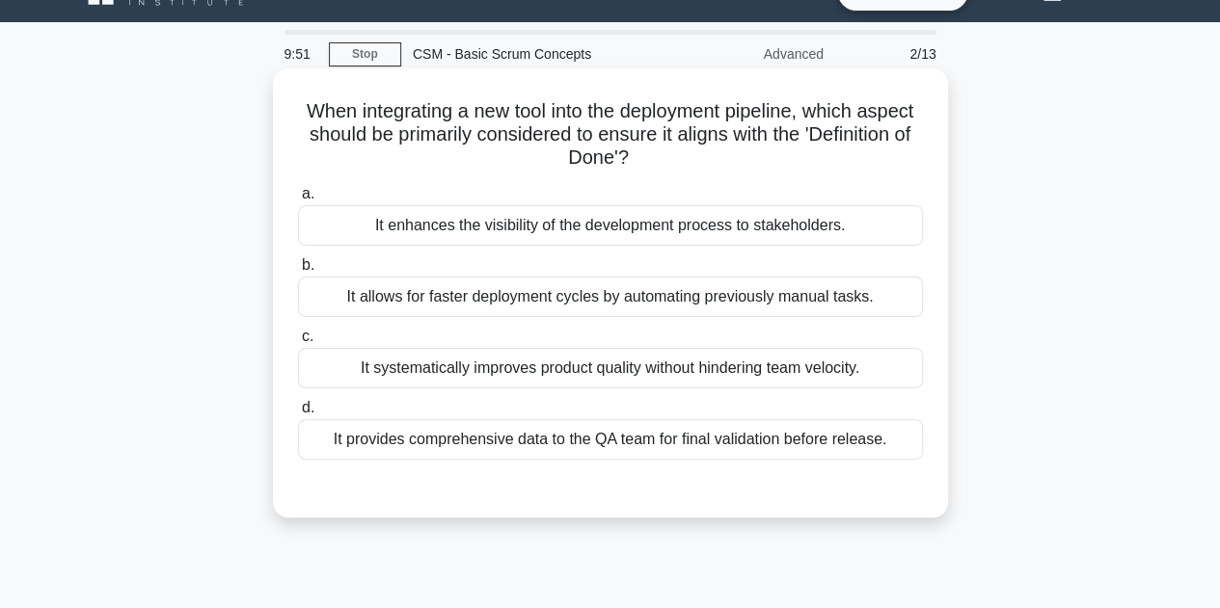
click at [638, 372] on div "It systematically improves product quality without hindering team velocity." at bounding box center [610, 368] width 625 height 40
click at [298, 343] on input "c. It systematically improves product quality without hindering team velocity." at bounding box center [298, 337] width 0 height 13
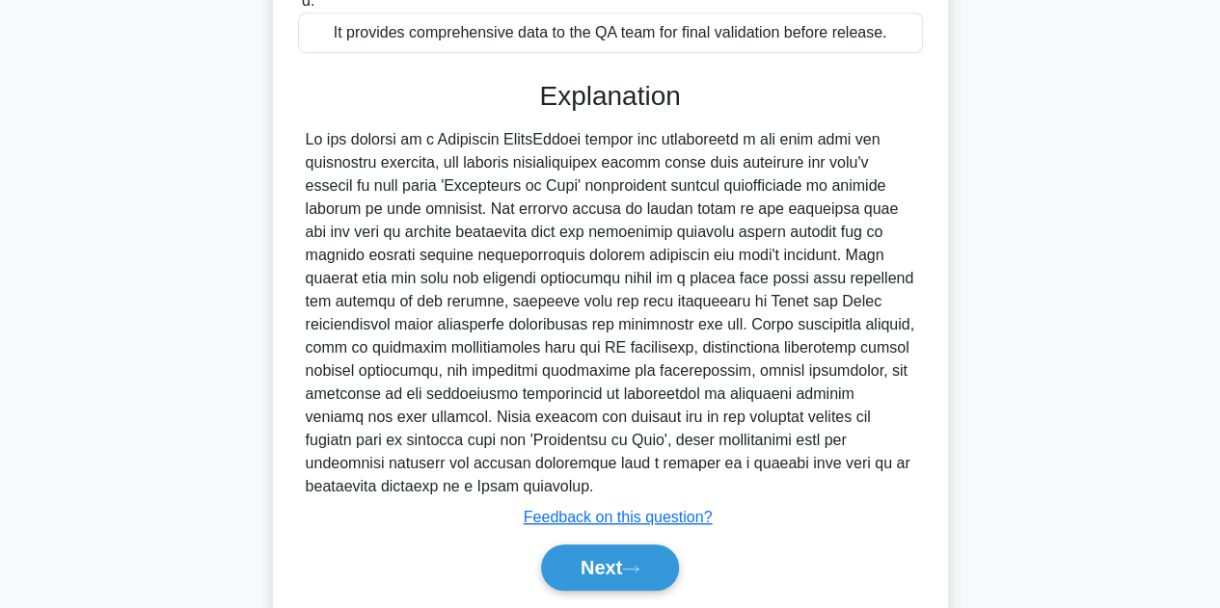
scroll to position [466, 0]
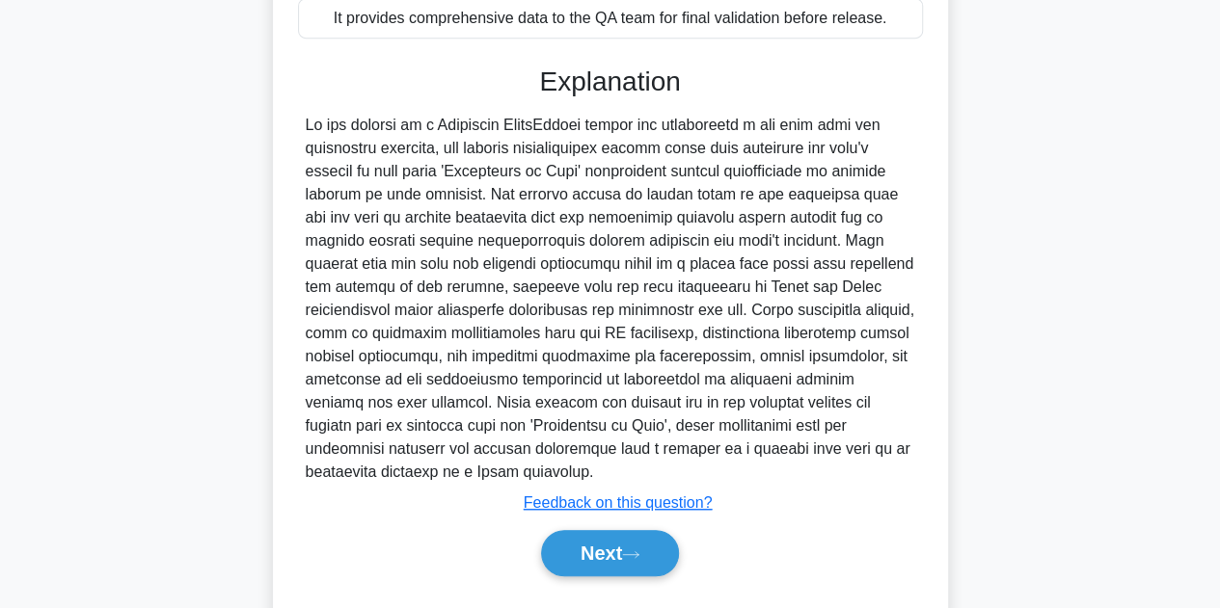
click at [0, 509] on main "9:36 Stop CSM - Basic Scrum Concepts Advanced 2/13 When integrating a new tool …" at bounding box center [610, 124] width 1220 height 1057
click at [0, 508] on main "9:35 Stop CSM - Basic Scrum Concepts Advanced 2/13 When integrating a new tool …" at bounding box center [610, 124] width 1220 height 1057
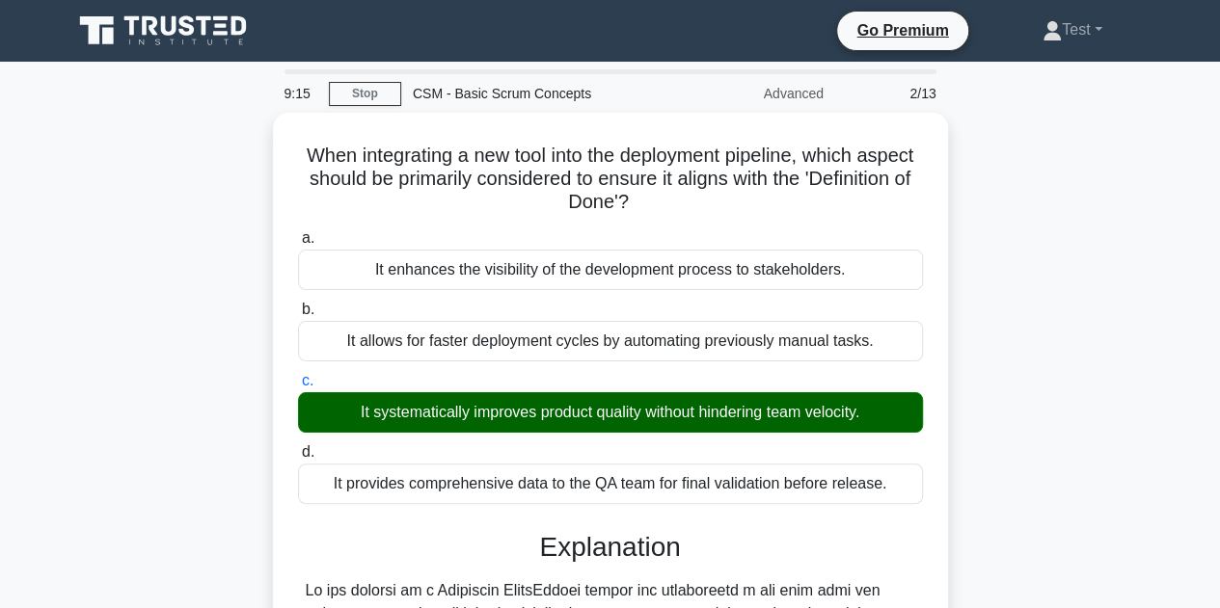
scroll to position [0, 0]
click at [1113, 387] on div "When integrating a new tool into the deployment pipeline, which aspect should b…" at bounding box center [610, 612] width 1099 height 998
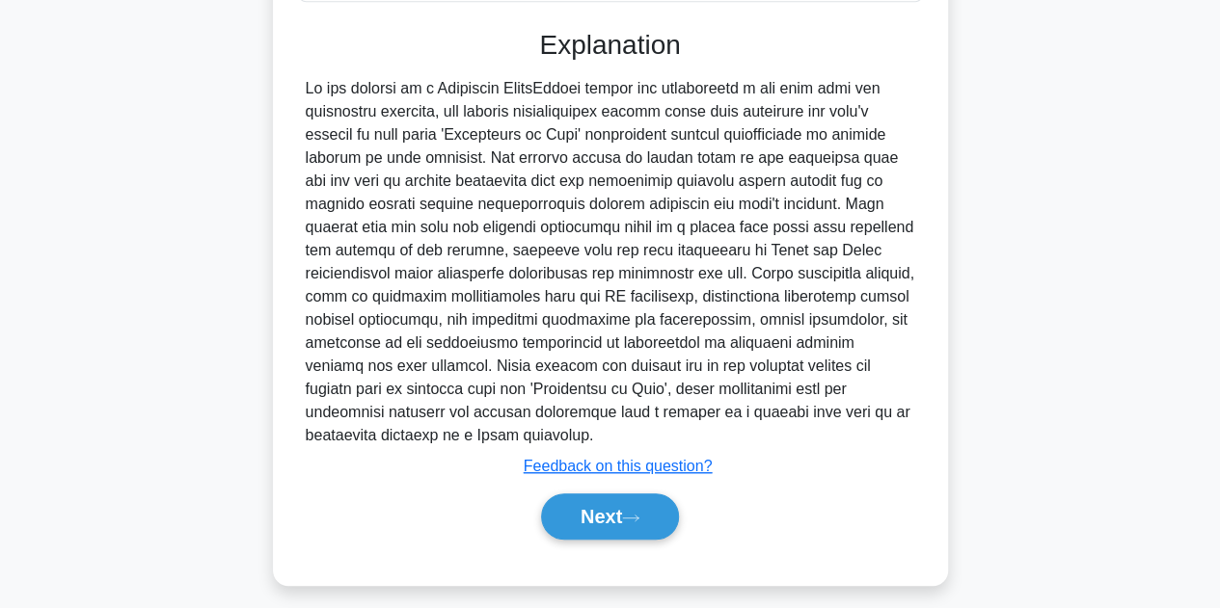
scroll to position [508, 0]
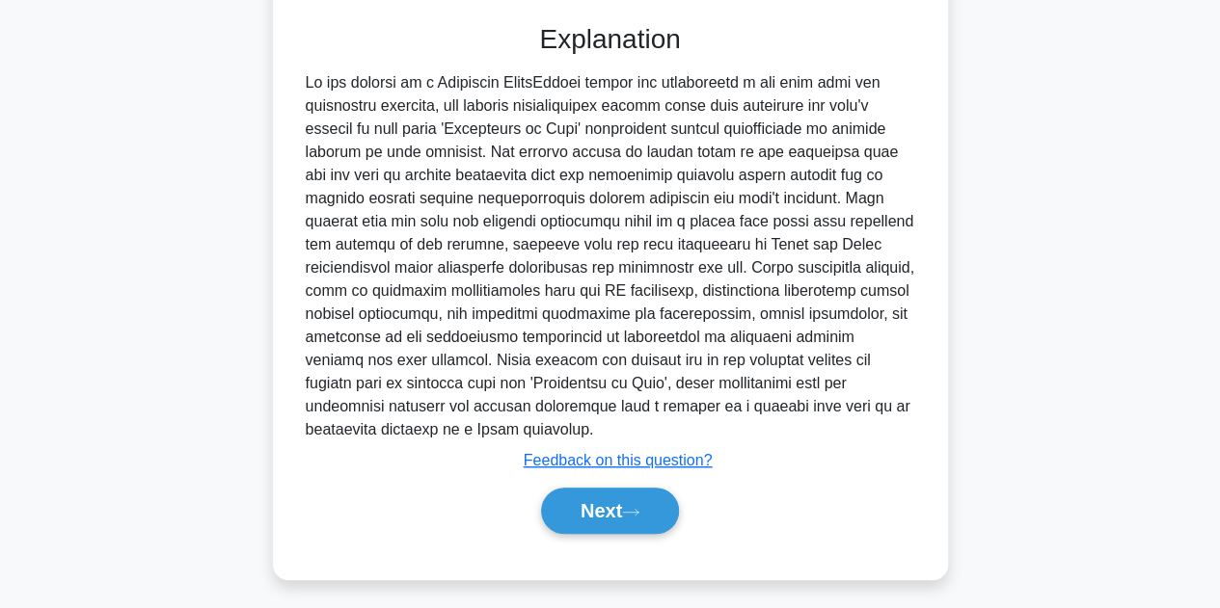
click at [541, 488] on button "Next" at bounding box center [610, 511] width 138 height 46
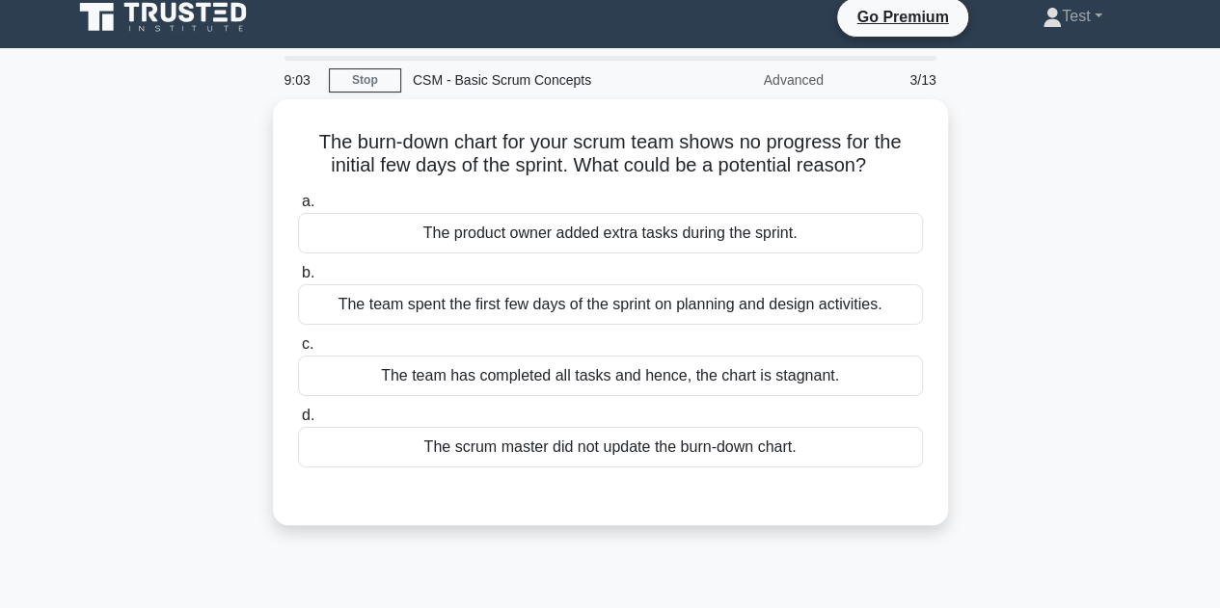
scroll to position [9, 0]
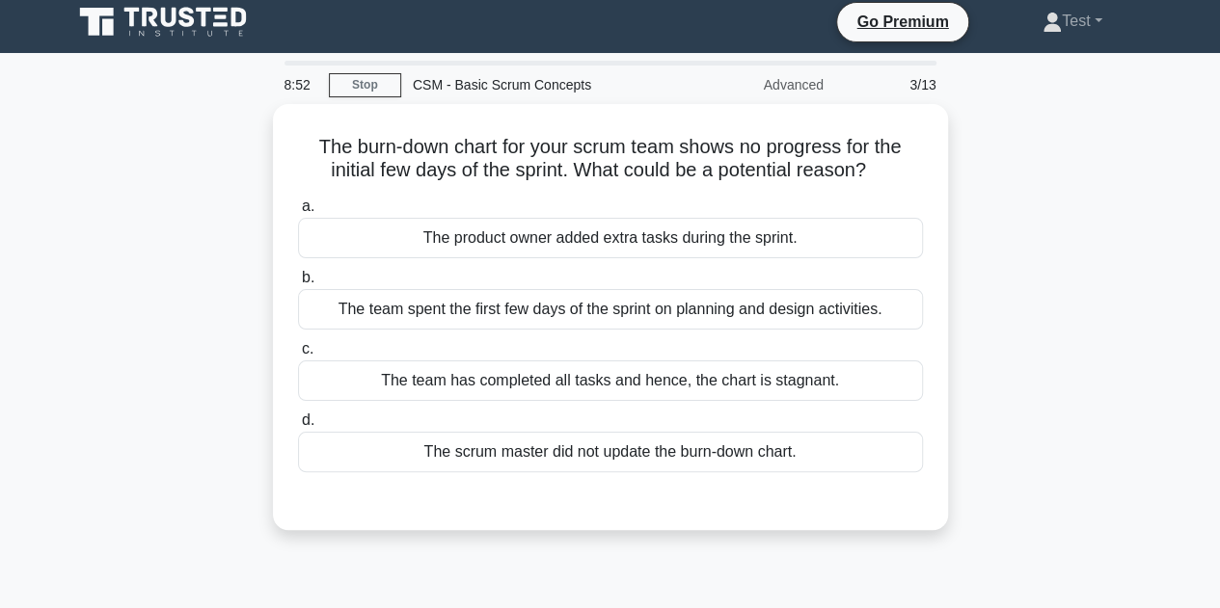
click at [12, 318] on main "8:52 Stop CSM - Basic Scrum Concepts Advanced 3/13 The burn-down chart for your…" at bounding box center [610, 543] width 1220 height 980
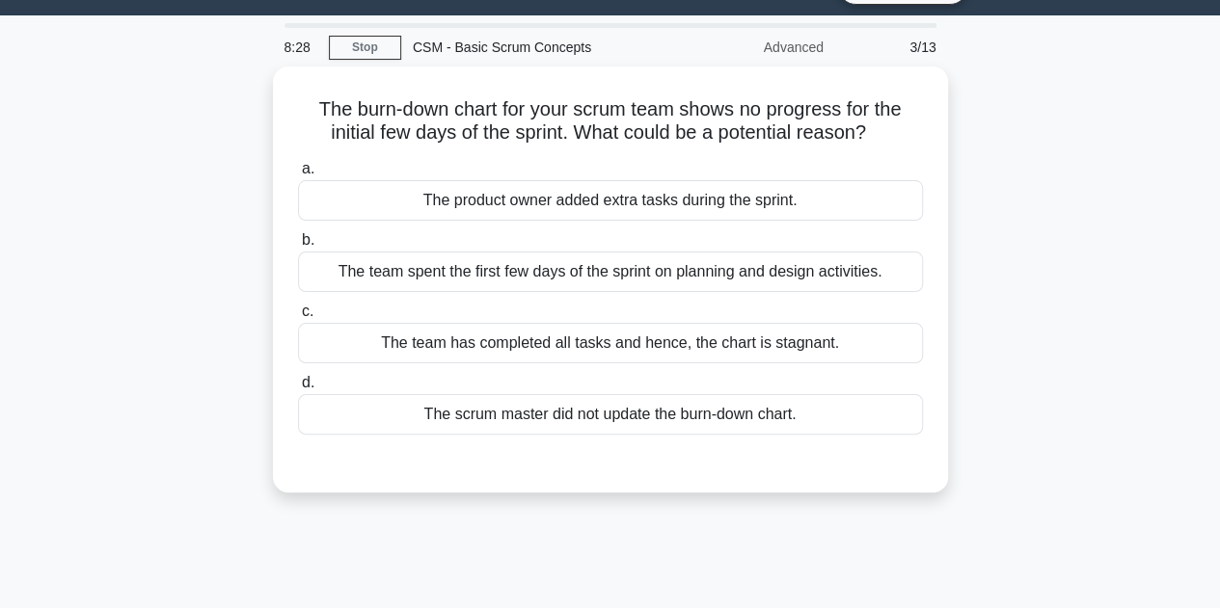
scroll to position [85, 0]
